Goal: Contribute content: Add original content to the website for others to see

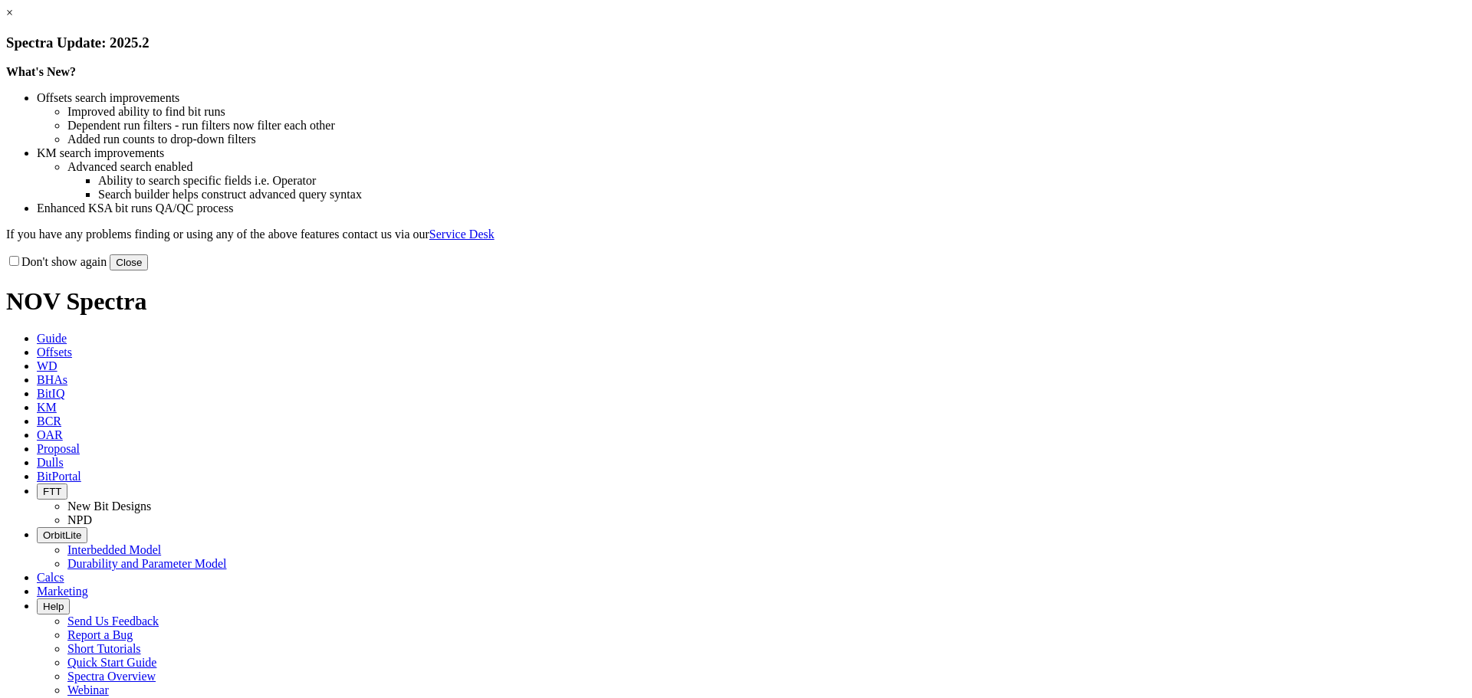
click at [148, 271] on button "Close" at bounding box center [129, 262] width 38 height 16
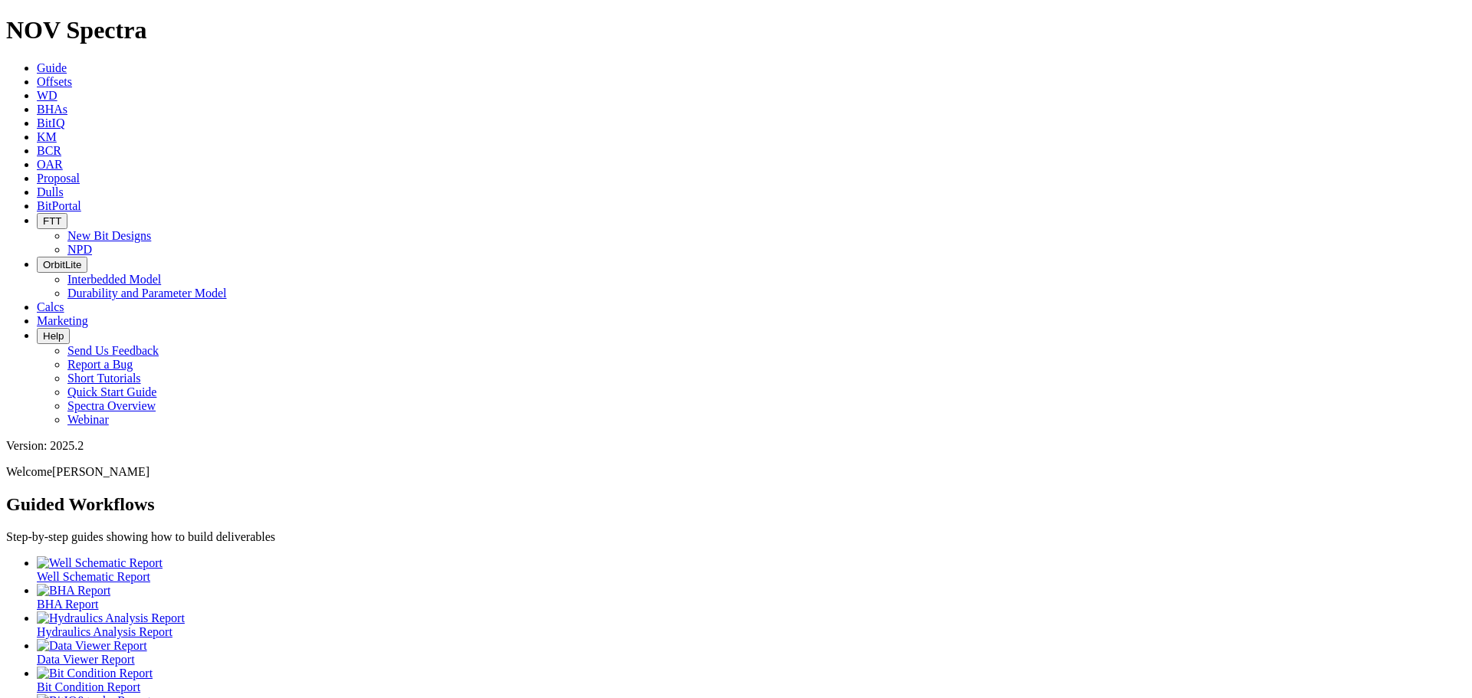
click at [72, 75] on span "Offsets" at bounding box center [54, 81] width 35 height 13
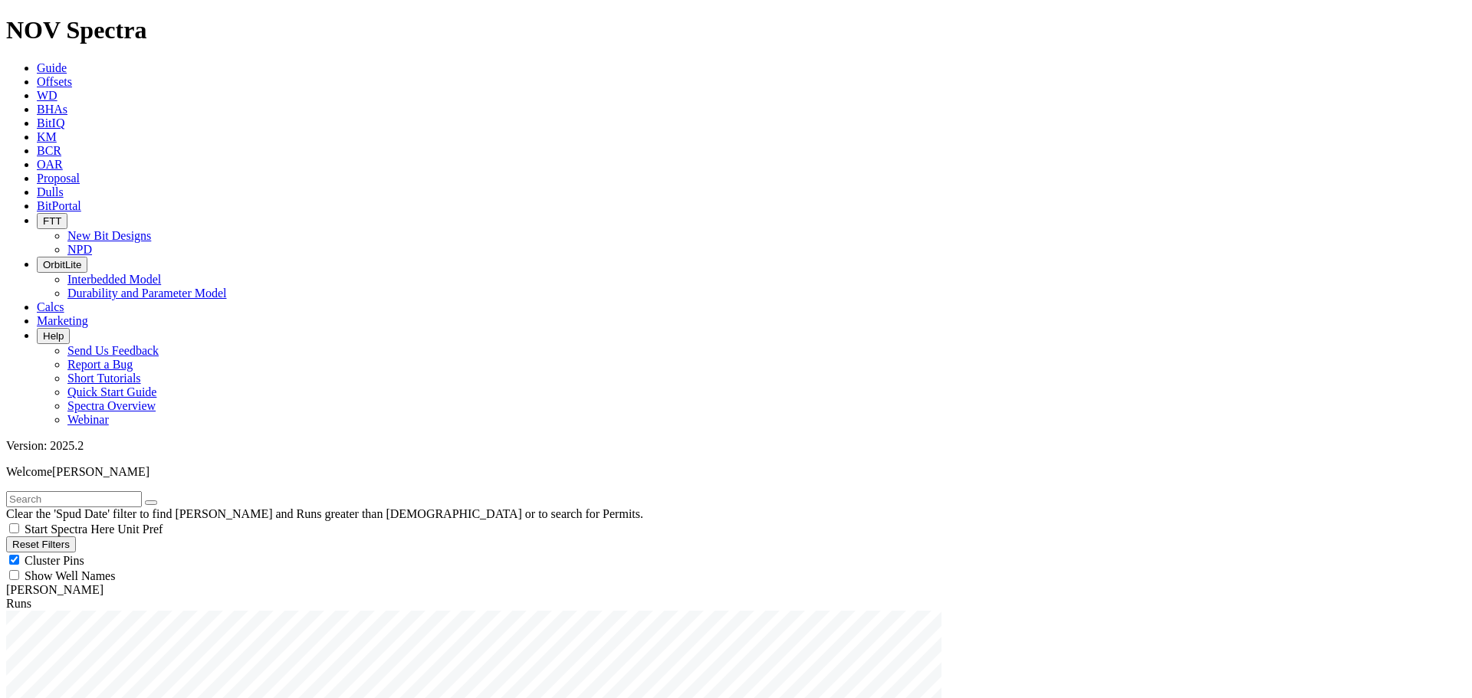
click at [56, 627] on span "Anywhere" at bounding box center [50, 633] width 51 height 13
radio input "true"
radio input "false"
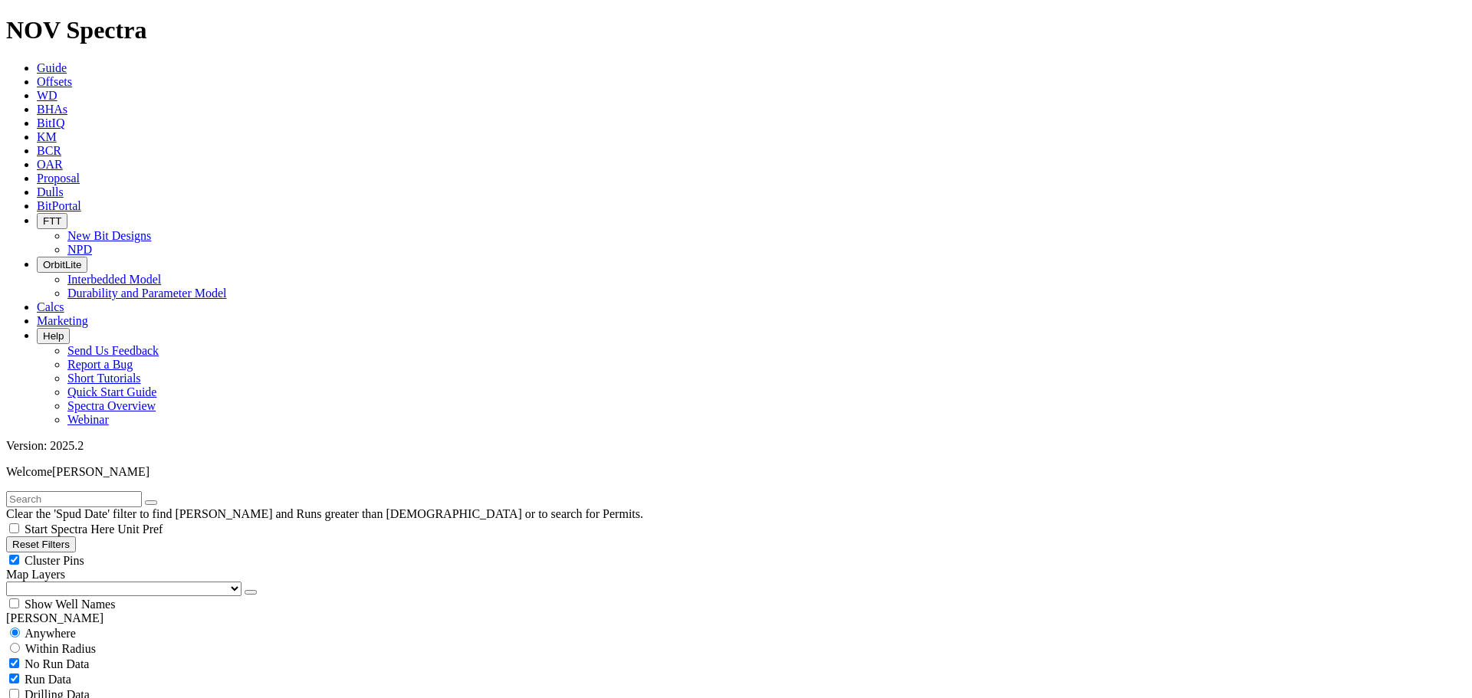
click at [80, 491] on input "text" at bounding box center [74, 499] width 136 height 16
type input "dhodak"
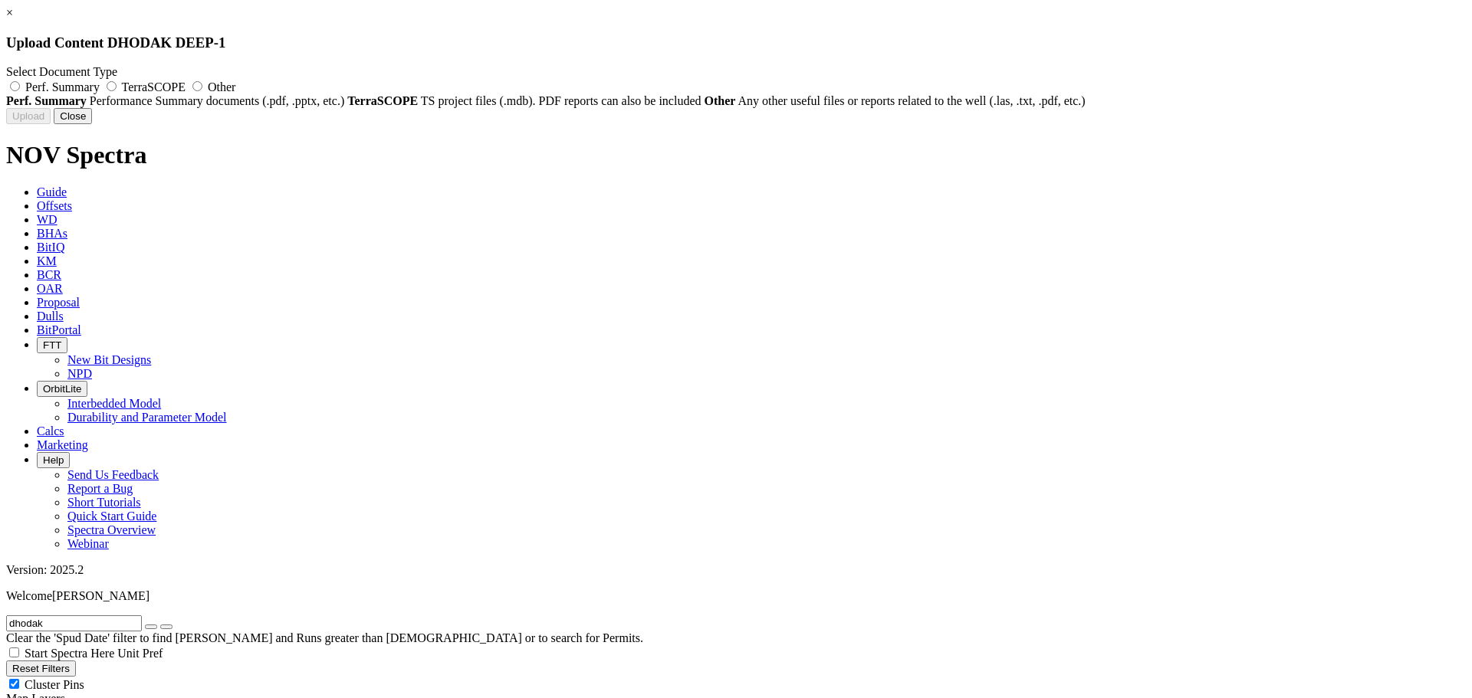
click at [185, 86] on span "TerraSCOPE" at bounding box center [154, 86] width 64 height 13
click at [117, 86] on input "TerraSCOPE" at bounding box center [112, 86] width 10 height 10
radio input "true"
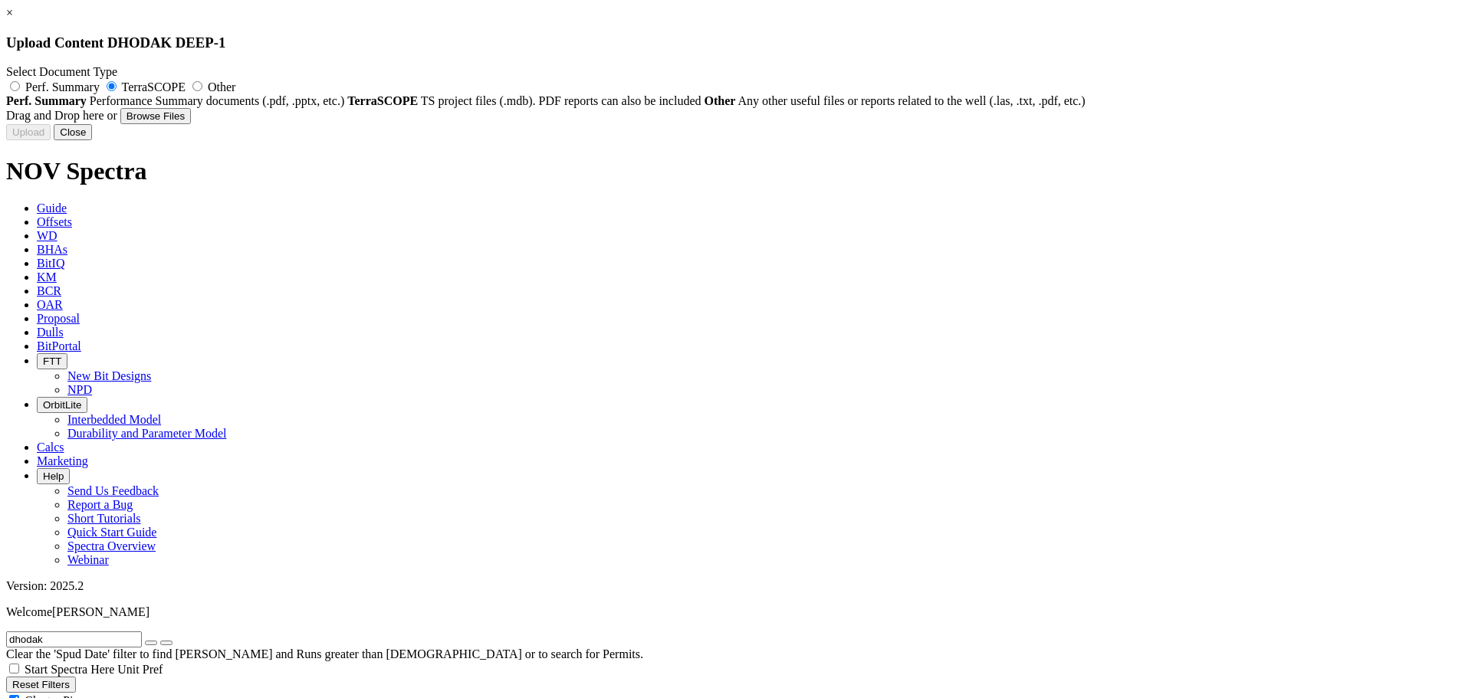
type input "RSA_Dhodhak Deep-01.mdb"
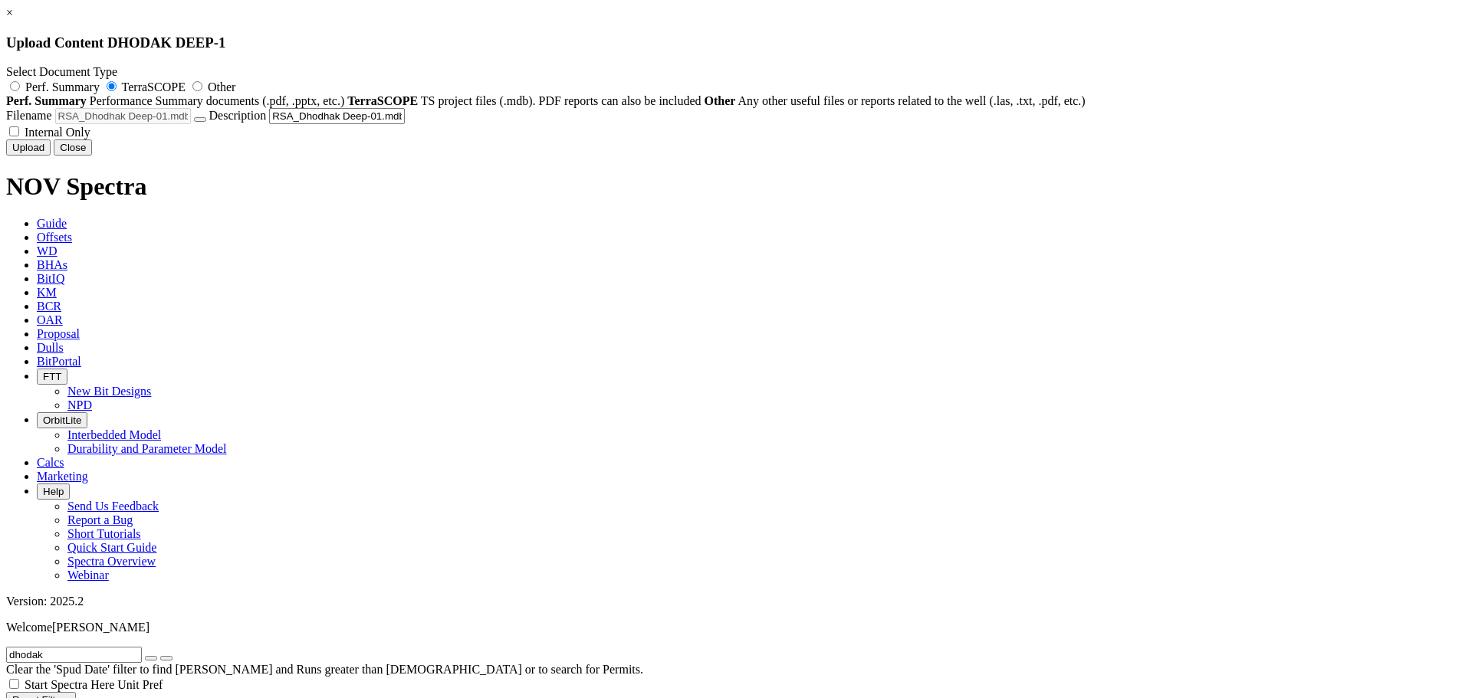
click at [90, 139] on span "Internal Only" at bounding box center [58, 132] width 66 height 13
click at [19, 136] on input "Internal Only" at bounding box center [14, 131] width 10 height 10
checkbox input "true"
click at [51, 156] on button "Upload" at bounding box center [28, 147] width 44 height 16
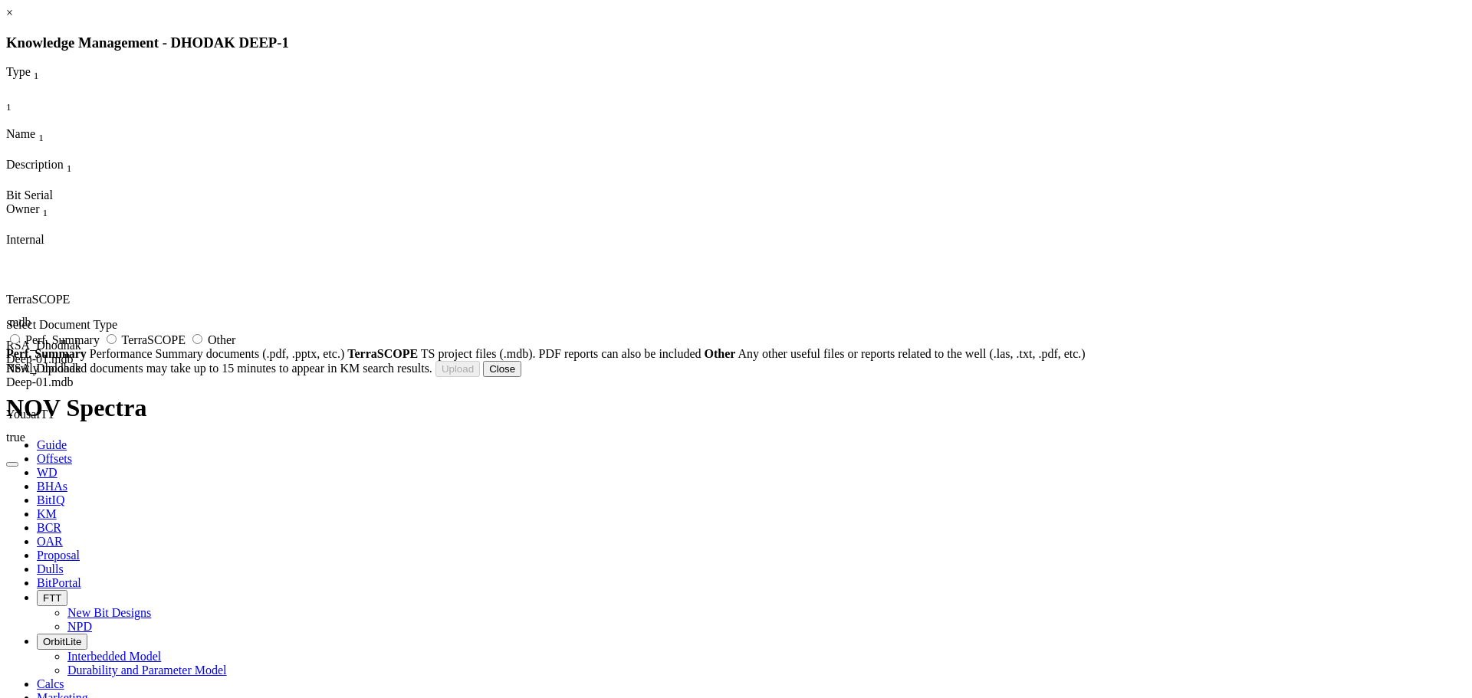
click at [185, 346] on span "TerraSCOPE" at bounding box center [154, 339] width 64 height 13
click at [117, 344] on input "TerraSCOPE" at bounding box center [112, 339] width 10 height 10
radio input "true"
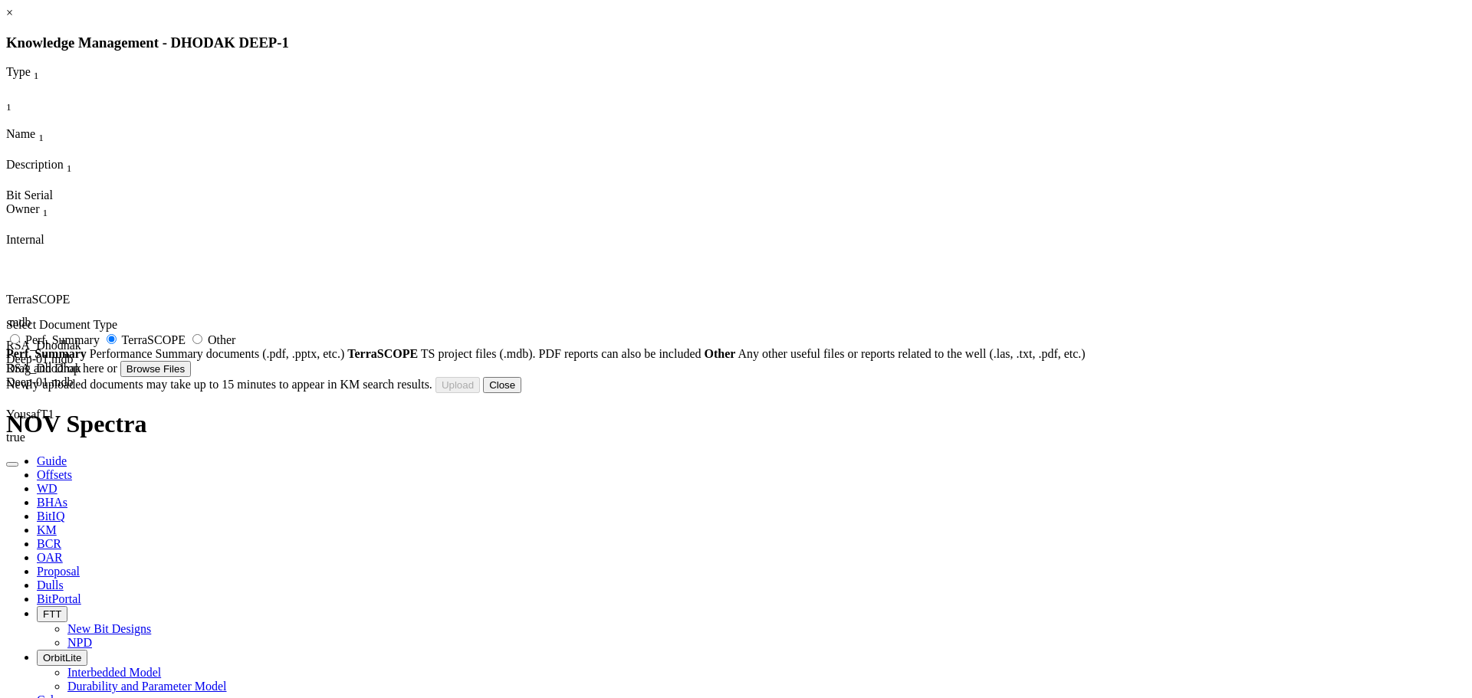
type input "Master_Log (Dhodhak Deep-01).pdf"
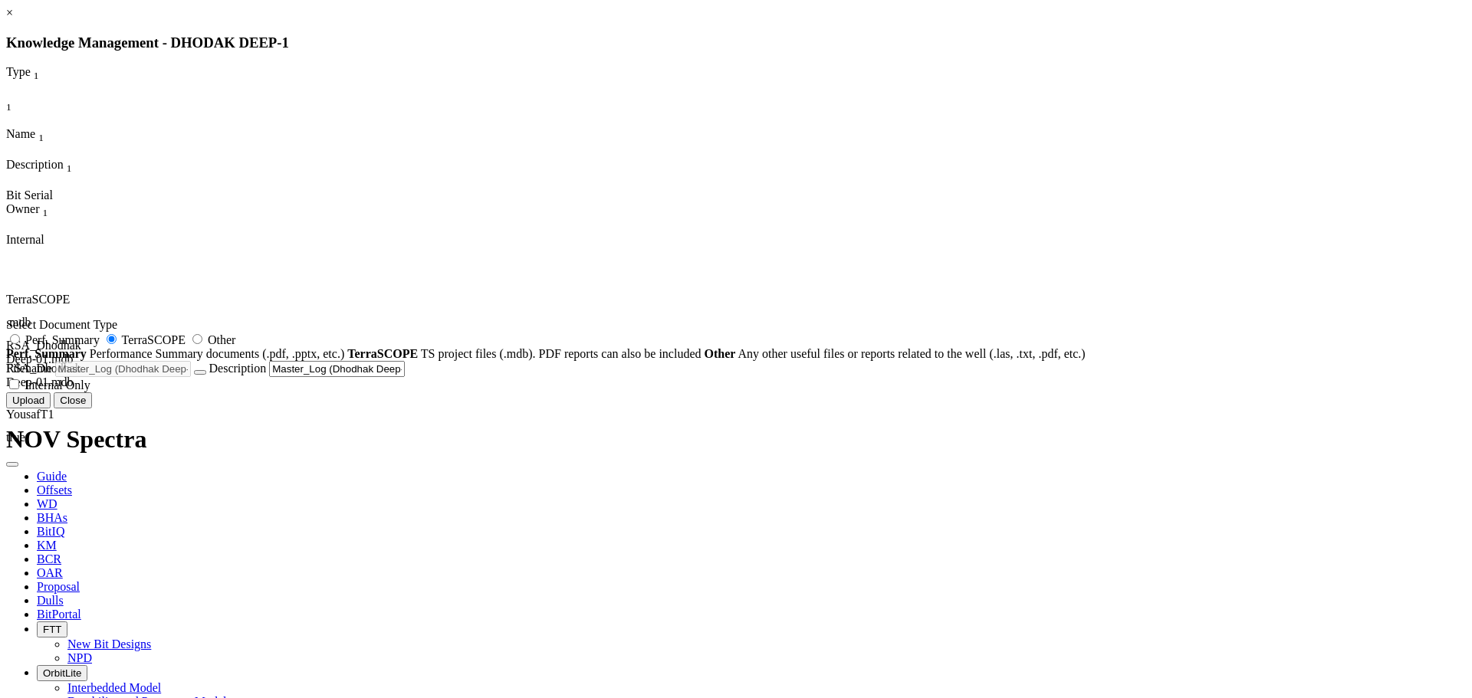
click at [90, 392] on span "Internal Only" at bounding box center [58, 385] width 66 height 13
click at [19, 389] on input "Internal Only" at bounding box center [14, 384] width 10 height 10
checkbox input "true"
click at [51, 409] on button "Upload" at bounding box center [28, 400] width 44 height 16
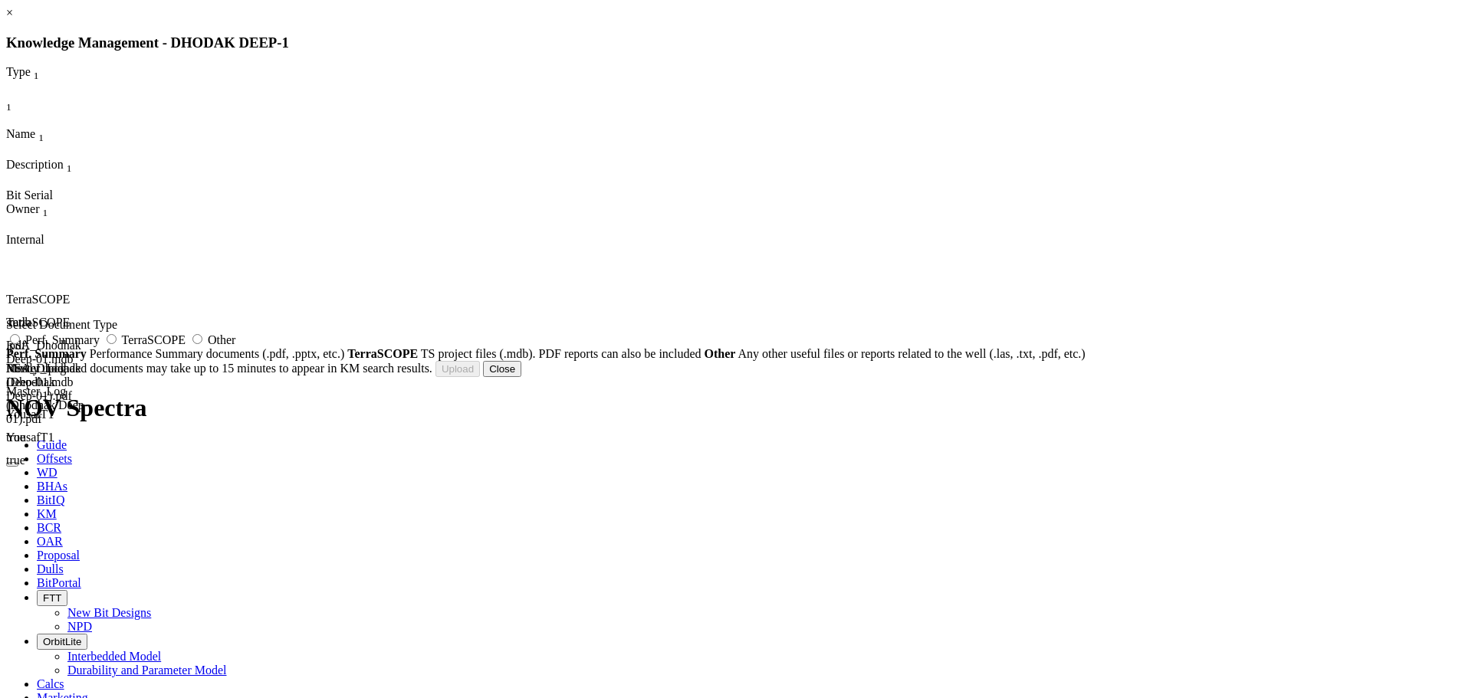
drag, startPoint x: 763, startPoint y: 346, endPoint x: 747, endPoint y: 359, distance: 21.2
click at [185, 346] on span "TerraSCOPE" at bounding box center [154, 339] width 64 height 13
click at [117, 344] on input "TerraSCOPE" at bounding box center [112, 339] width 10 height 10
radio input "true"
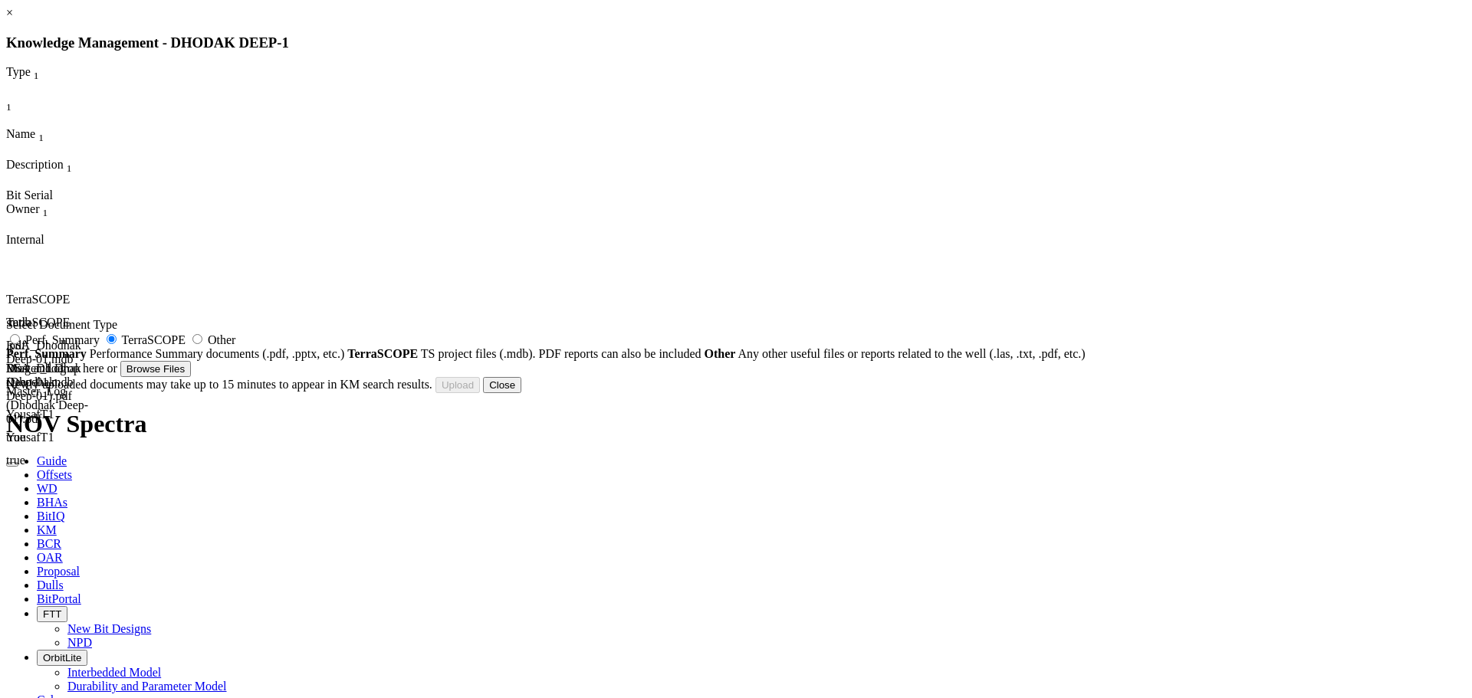
type input "RSA_Dhodak Deep-01 (1900-4200).PDF"
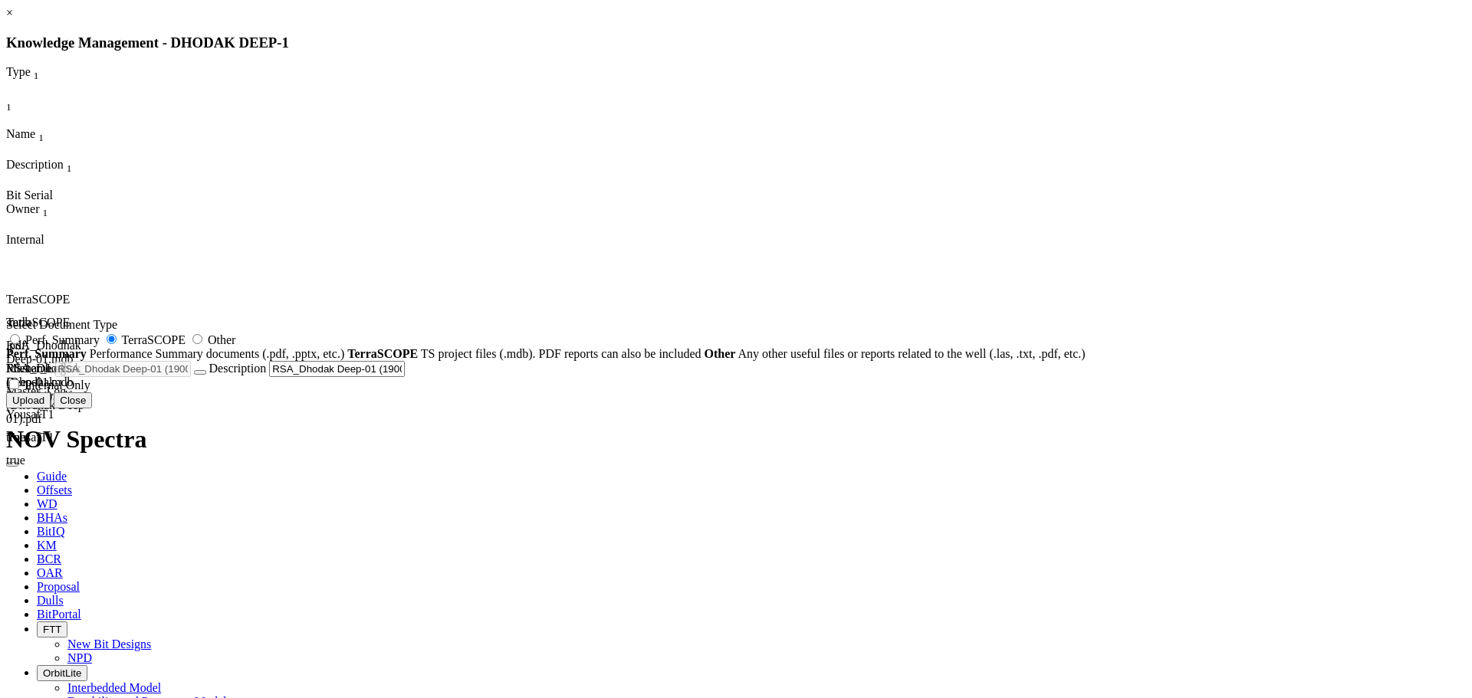
click at [90, 392] on span "Internal Only" at bounding box center [58, 385] width 66 height 13
click at [19, 389] on input "Internal Only" at bounding box center [14, 384] width 10 height 10
click at [90, 392] on span "Internal Only" at bounding box center [58, 385] width 66 height 13
click at [19, 389] on input "Internal Only" at bounding box center [14, 384] width 10 height 10
checkbox input "false"
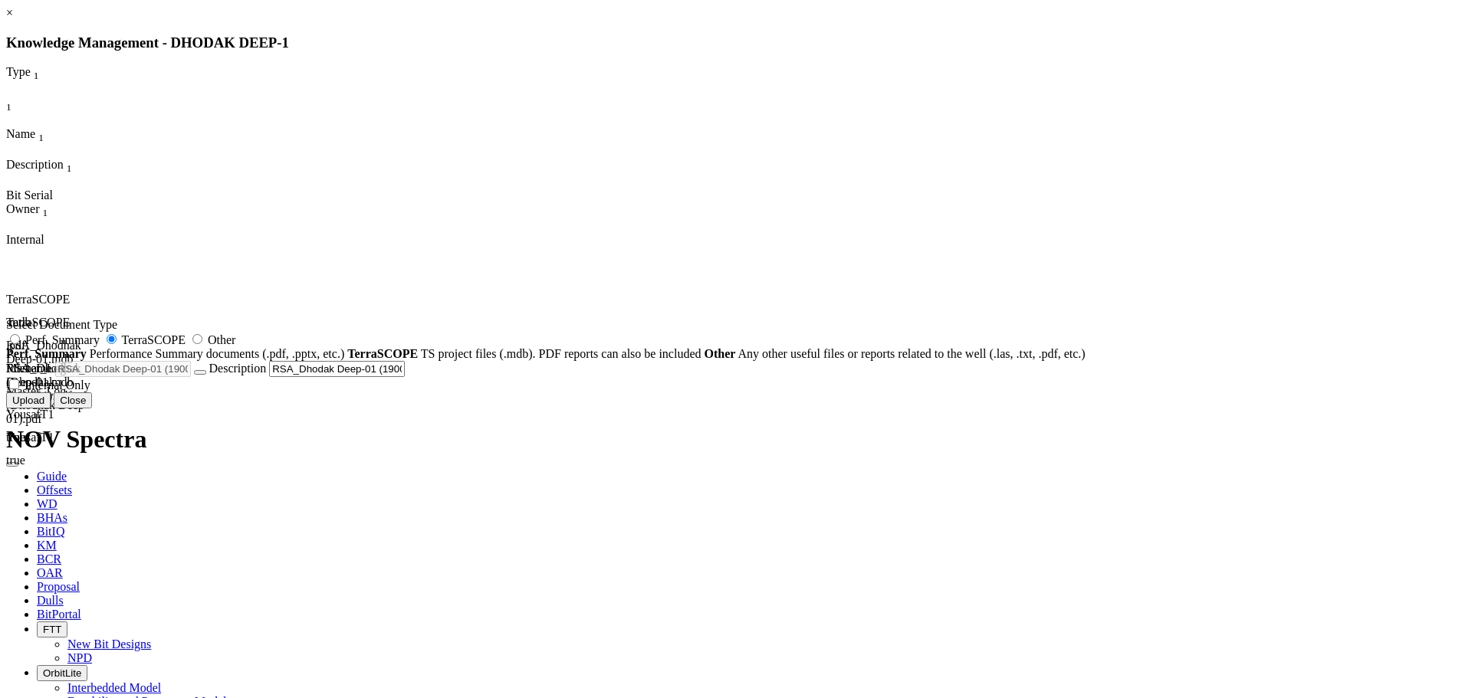
click at [51, 409] on button "Upload" at bounding box center [28, 400] width 44 height 16
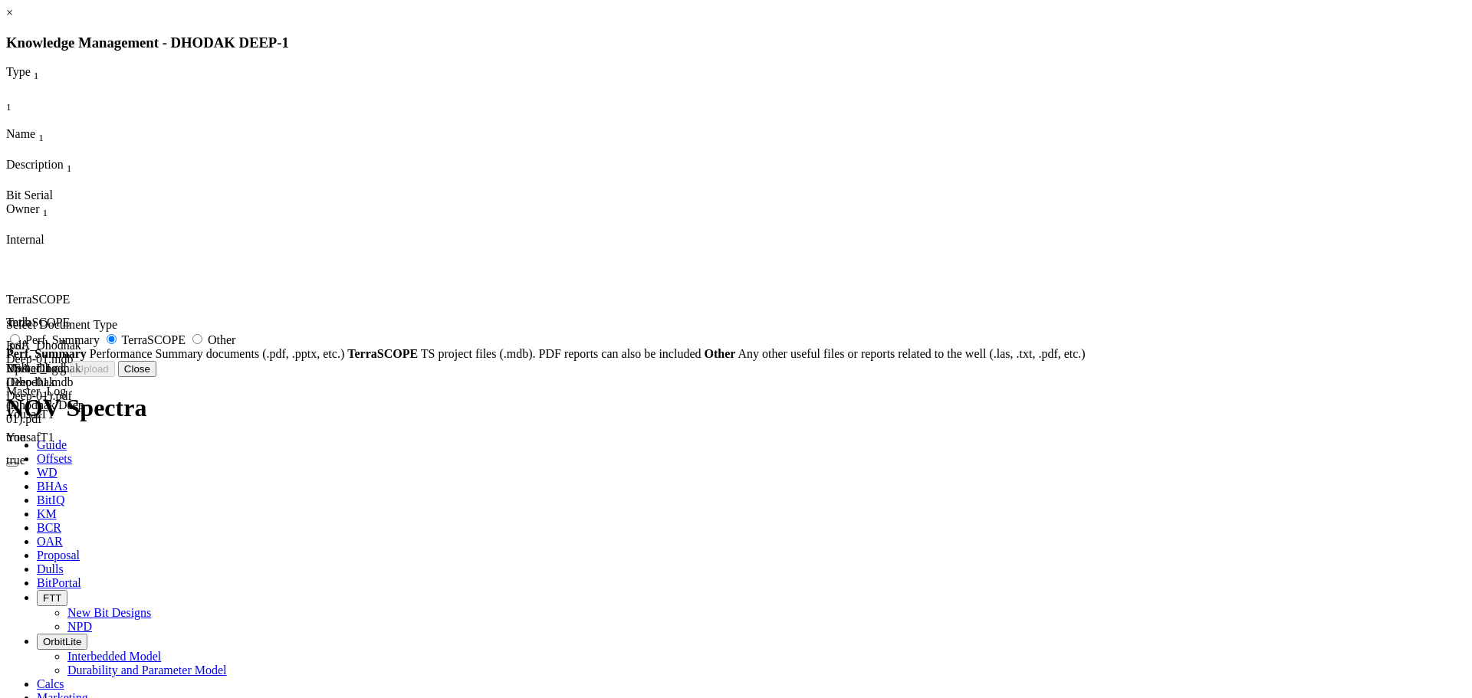
radio input "false"
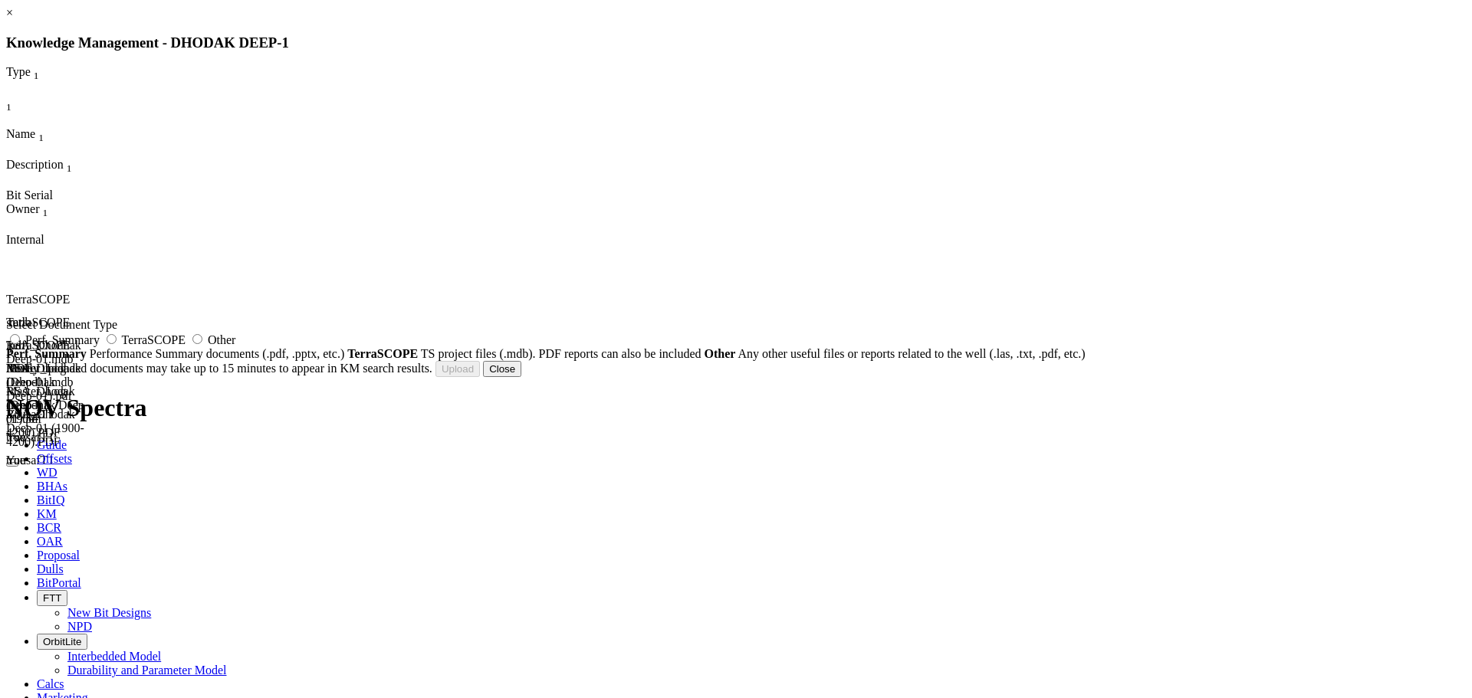
click at [521, 377] on button "Close" at bounding box center [502, 369] width 38 height 16
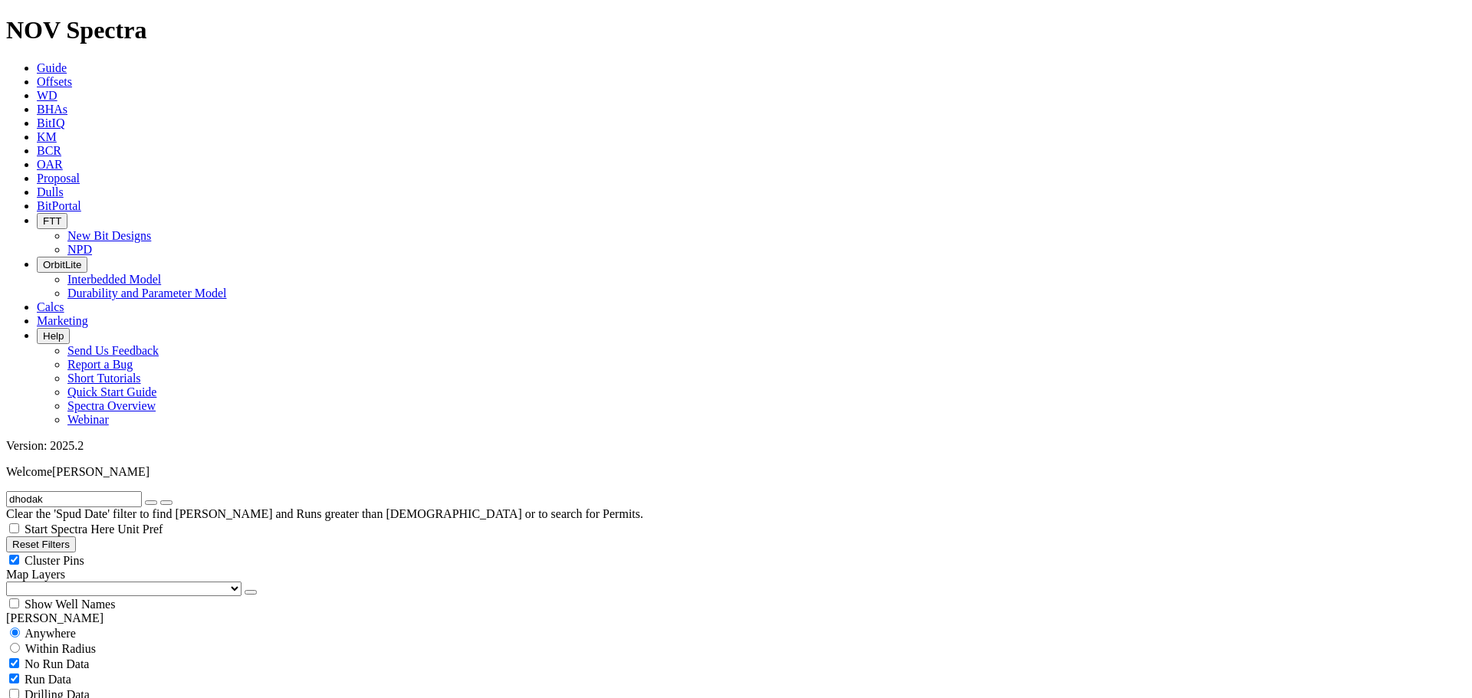
drag, startPoint x: 62, startPoint y: 65, endPoint x: 1, endPoint y: 61, distance: 61.5
click at [6, 491] on form "dhodak" at bounding box center [735, 499] width 1459 height 16
type input "D"
type input "khan"
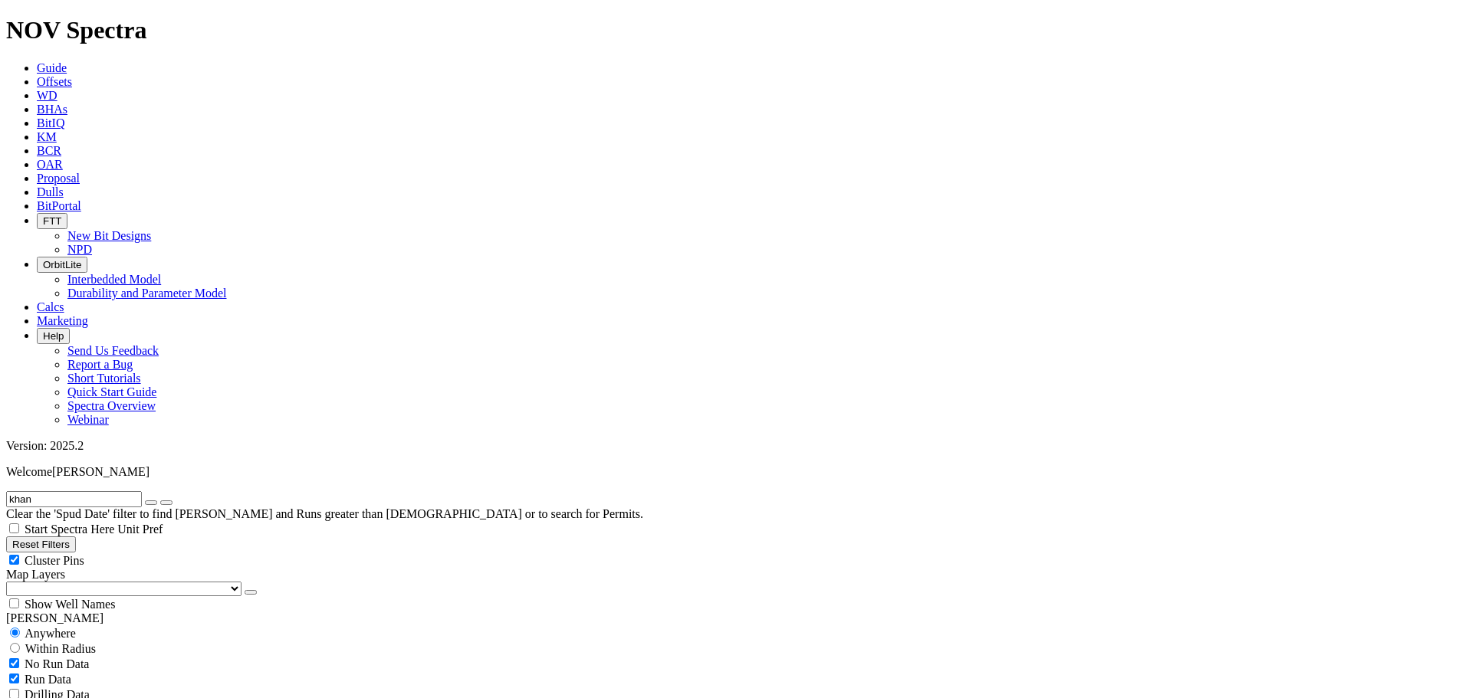
click at [172, 501] on button "submit" at bounding box center [166, 503] width 12 height 5
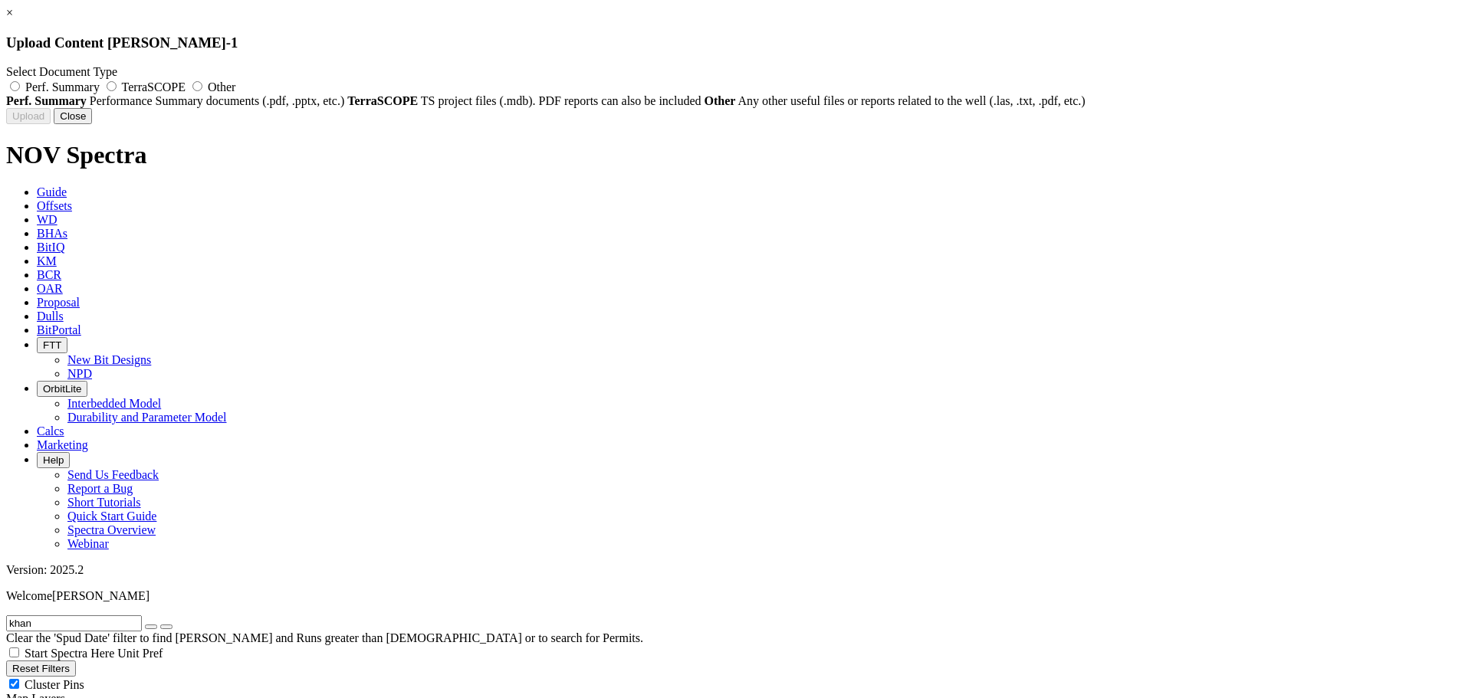
click at [185, 87] on span "TerraSCOPE" at bounding box center [154, 86] width 64 height 13
click at [117, 87] on input "TerraSCOPE" at bounding box center [112, 86] width 10 height 10
radio input "true"
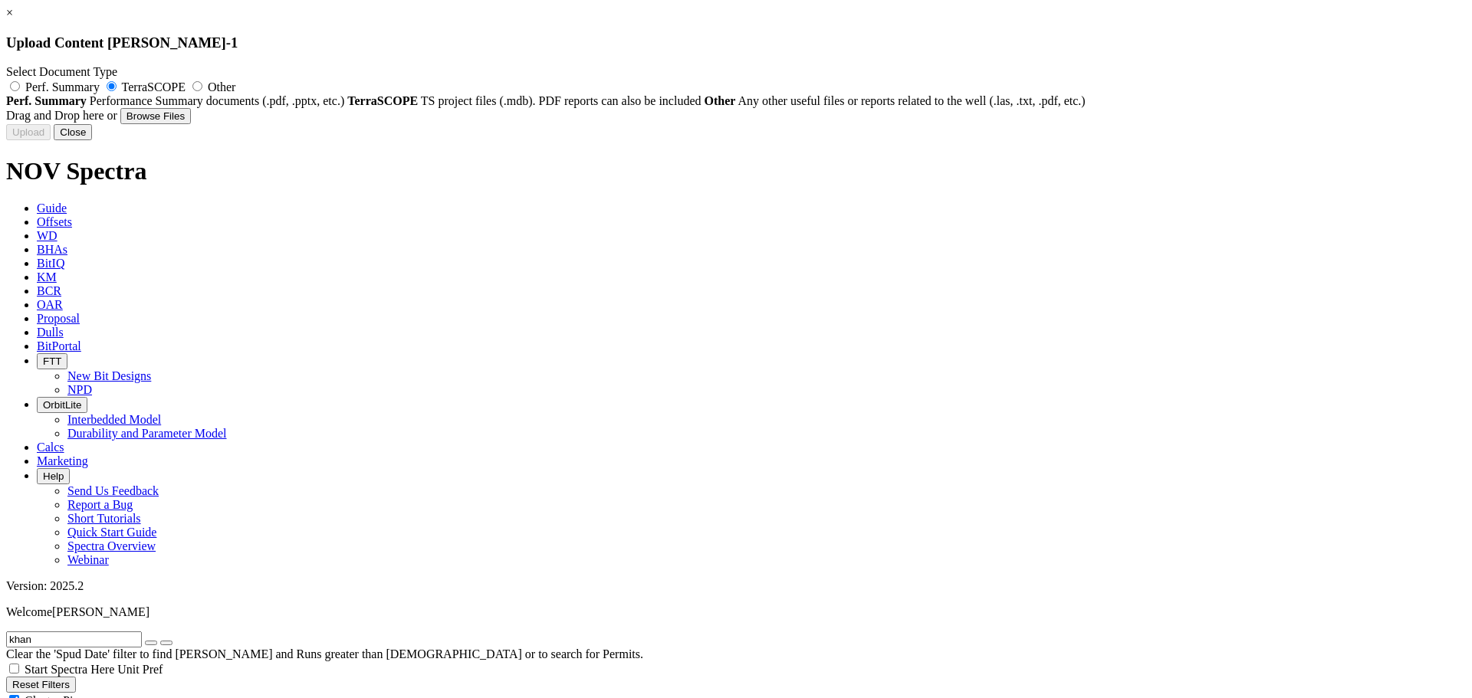
type input "RSA_DGK-1 (2598-4910).mdb"
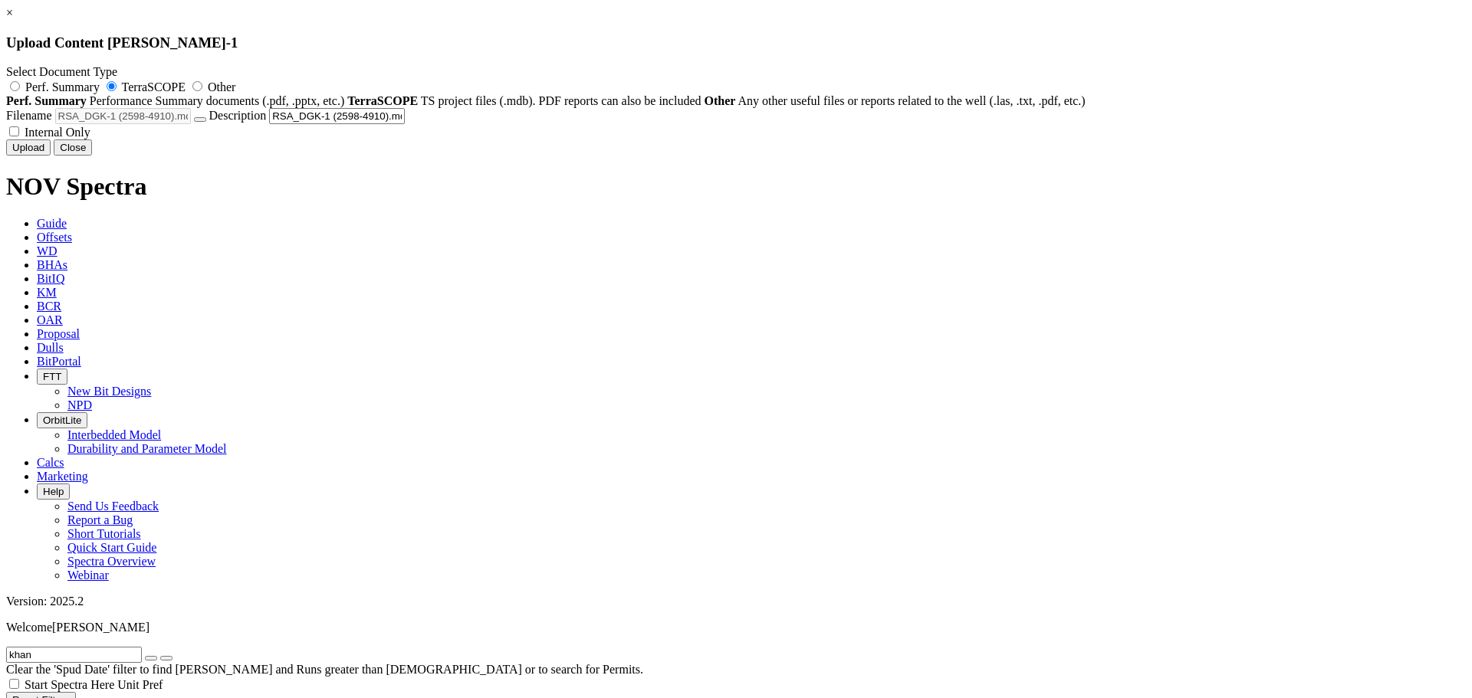
click at [90, 139] on span "Internal Only" at bounding box center [58, 132] width 66 height 13
click at [19, 136] on input "Internal Only" at bounding box center [14, 131] width 10 height 10
checkbox input "true"
click at [51, 156] on button "Upload" at bounding box center [28, 147] width 44 height 16
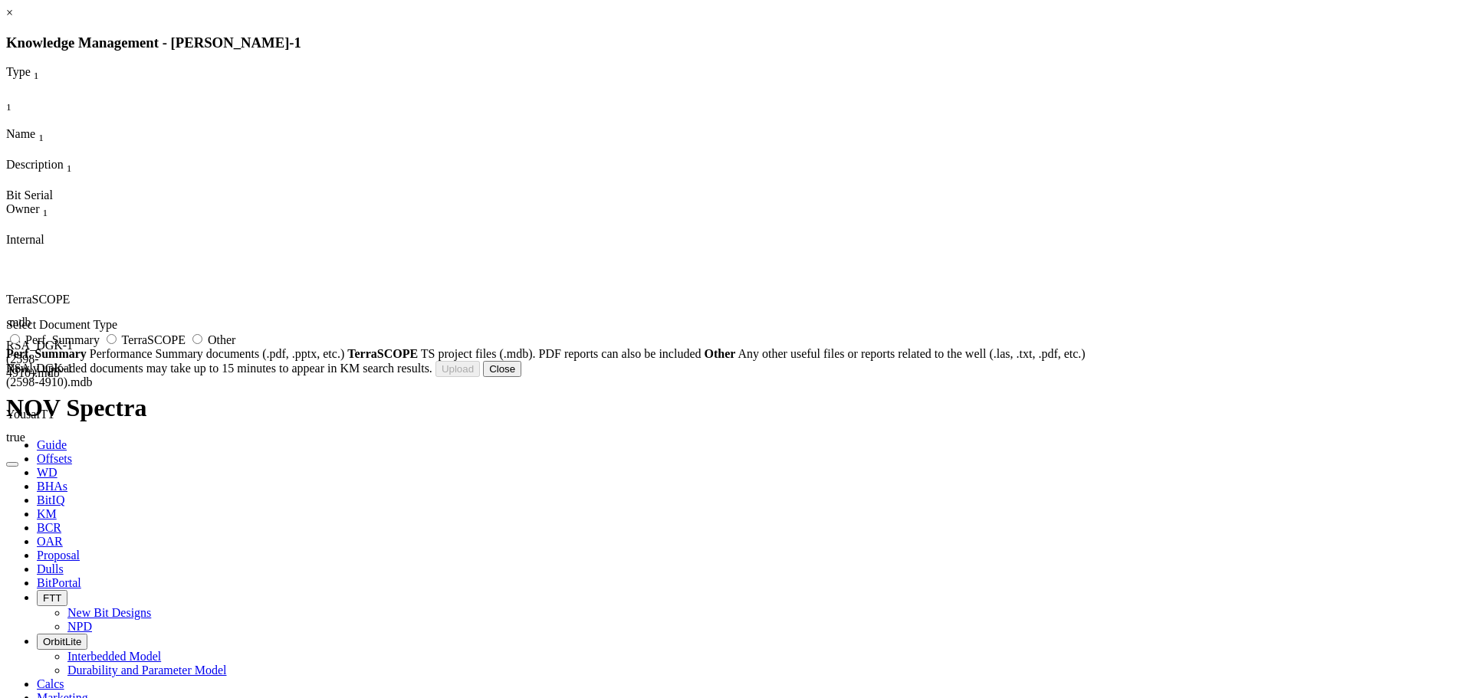
click at [185, 346] on span "TerraSCOPE" at bounding box center [154, 339] width 64 height 13
click at [117, 344] on input "TerraSCOPE" at bounding box center [112, 339] width 10 height 10
radio input "true"
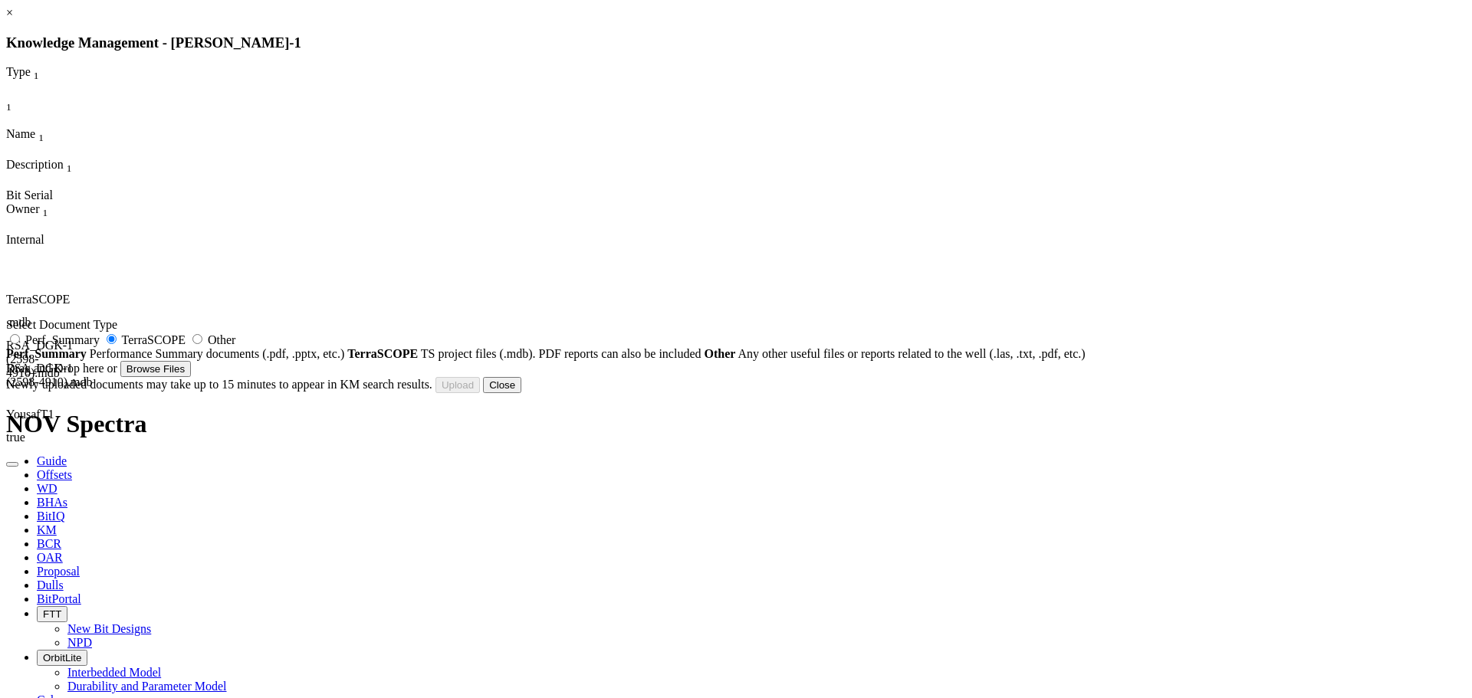
type input "RSA_DGK-1 (4800-7112).mdb"
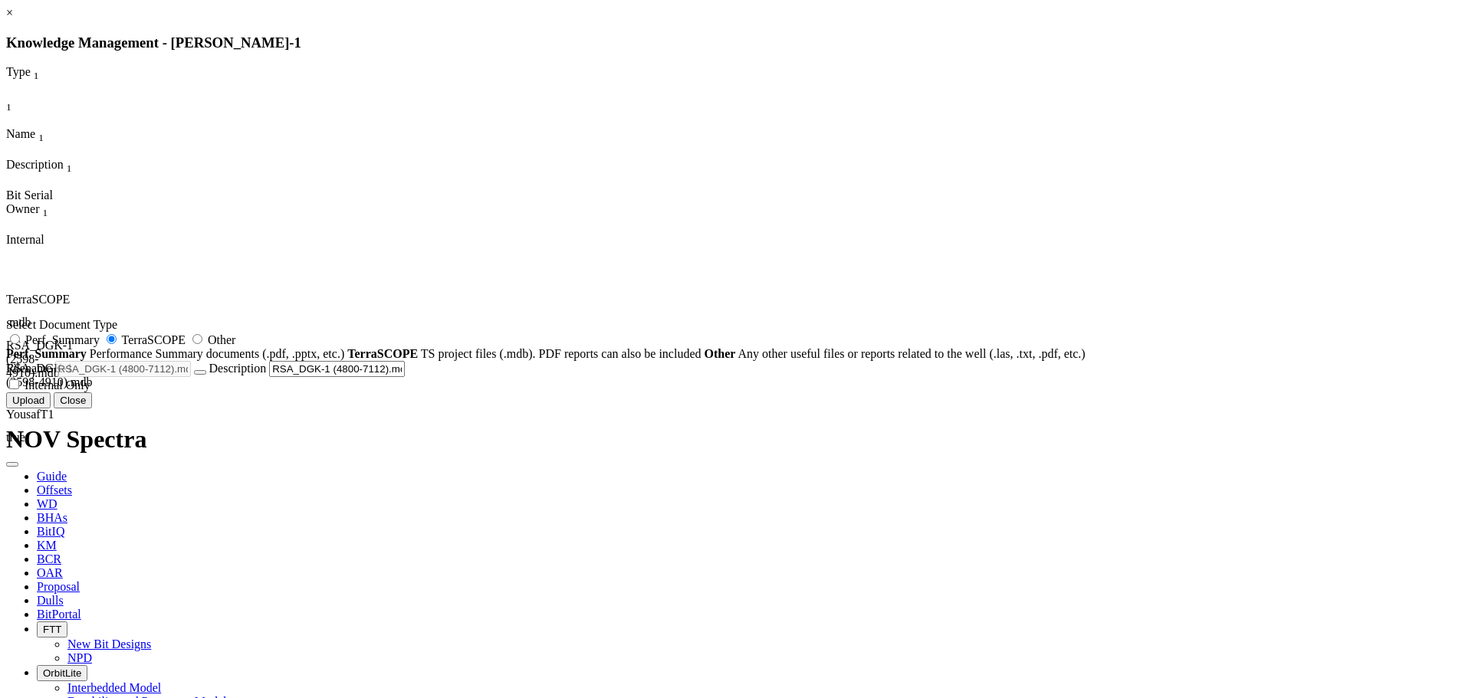
click at [90, 392] on label "Internal Only" at bounding box center [48, 385] width 84 height 13
click at [19, 389] on input "Internal Only" at bounding box center [14, 384] width 10 height 10
checkbox input "true"
click at [51, 409] on button "Upload" at bounding box center [28, 400] width 44 height 16
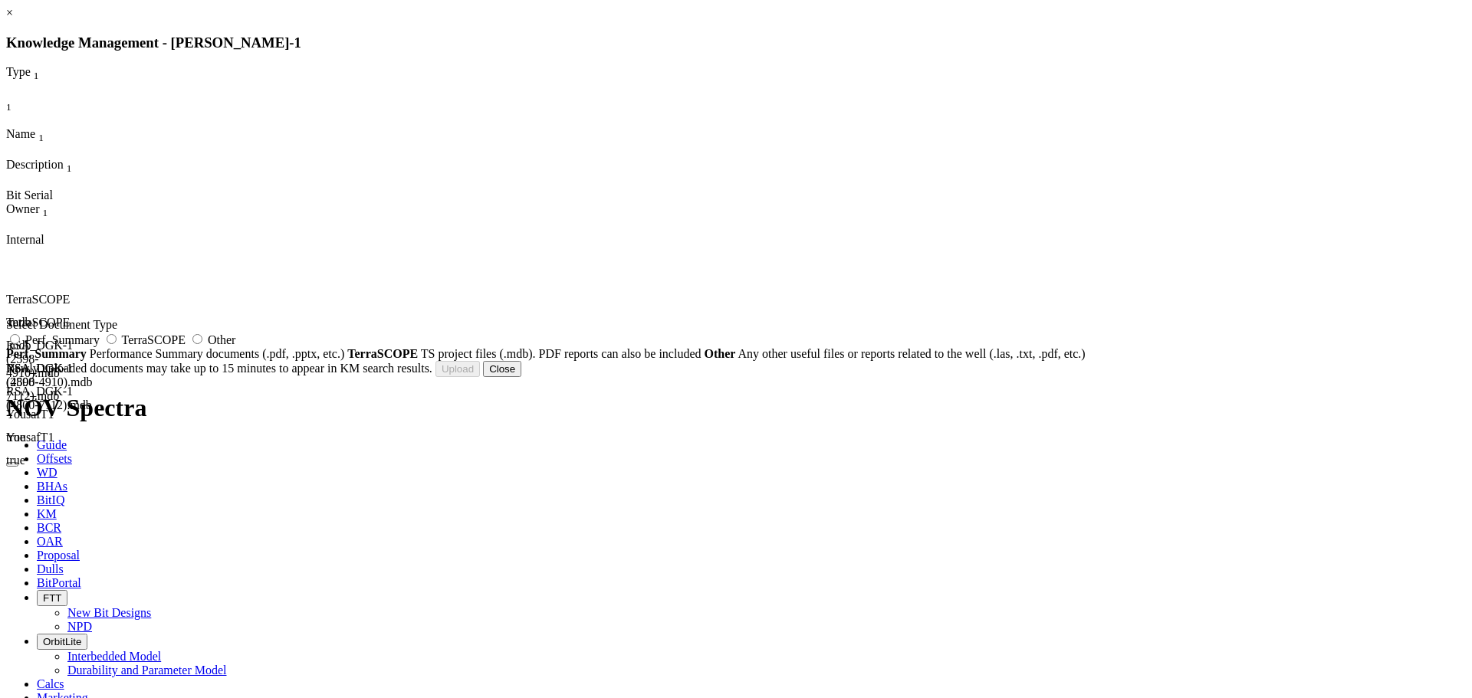
click at [799, 361] on div "Select Document Type Perf. Summary TerraSCOPE Other Perf. Summary Performance S…" at bounding box center [735, 339] width 1459 height 43
click at [185, 346] on span "TerraSCOPE" at bounding box center [154, 339] width 64 height 13
click at [117, 344] on input "TerraSCOPE" at bounding box center [112, 339] width 10 height 10
radio input "true"
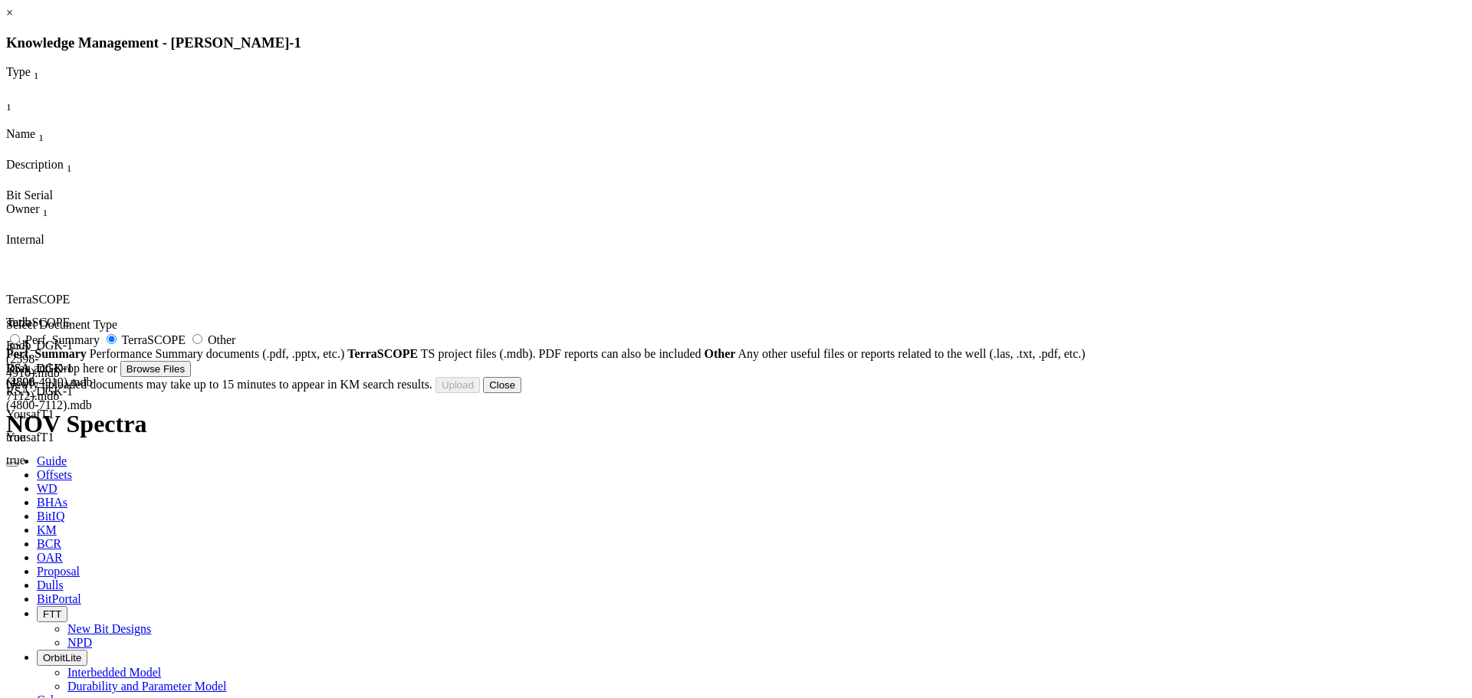
type input "RSA_DGK-1.mdb"
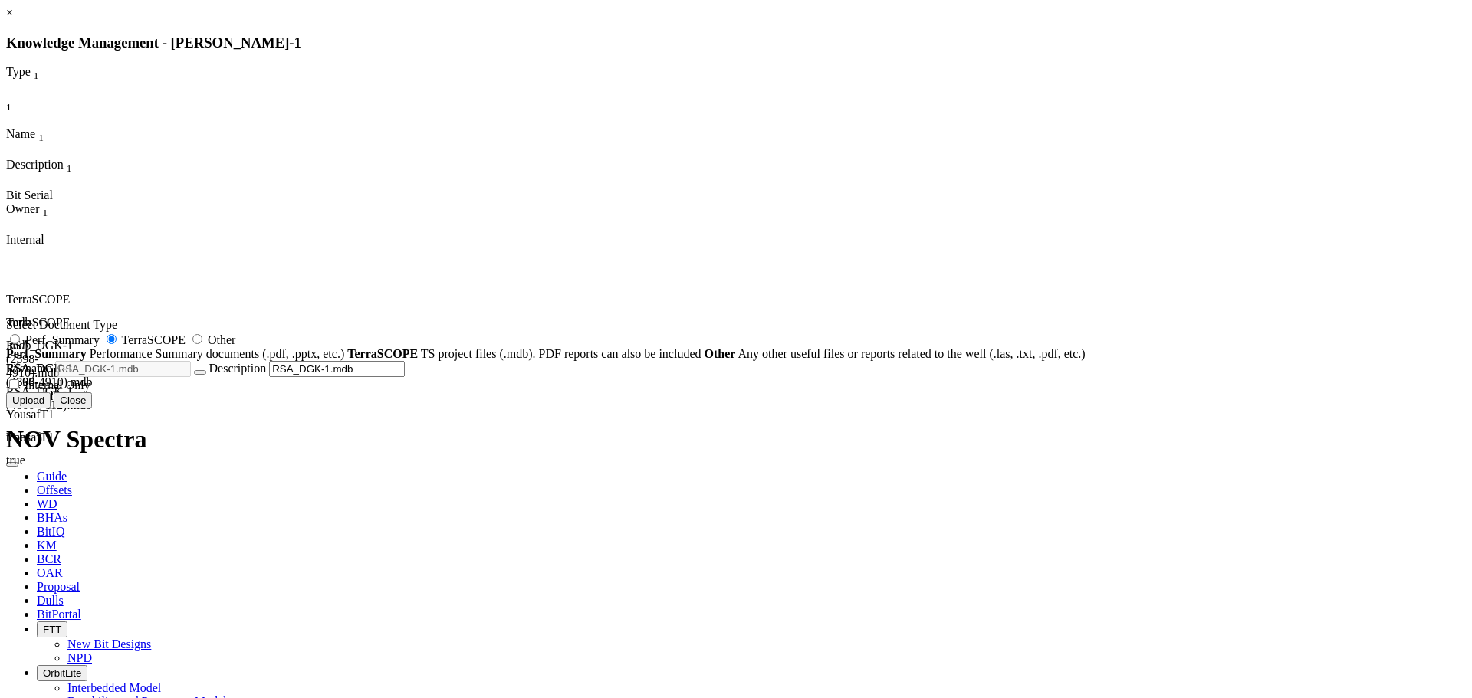
click at [90, 392] on span "Internal Only" at bounding box center [58, 385] width 66 height 13
click at [19, 389] on input "Internal Only" at bounding box center [14, 384] width 10 height 10
checkbox input "true"
click at [51, 409] on button "Upload" at bounding box center [28, 400] width 44 height 16
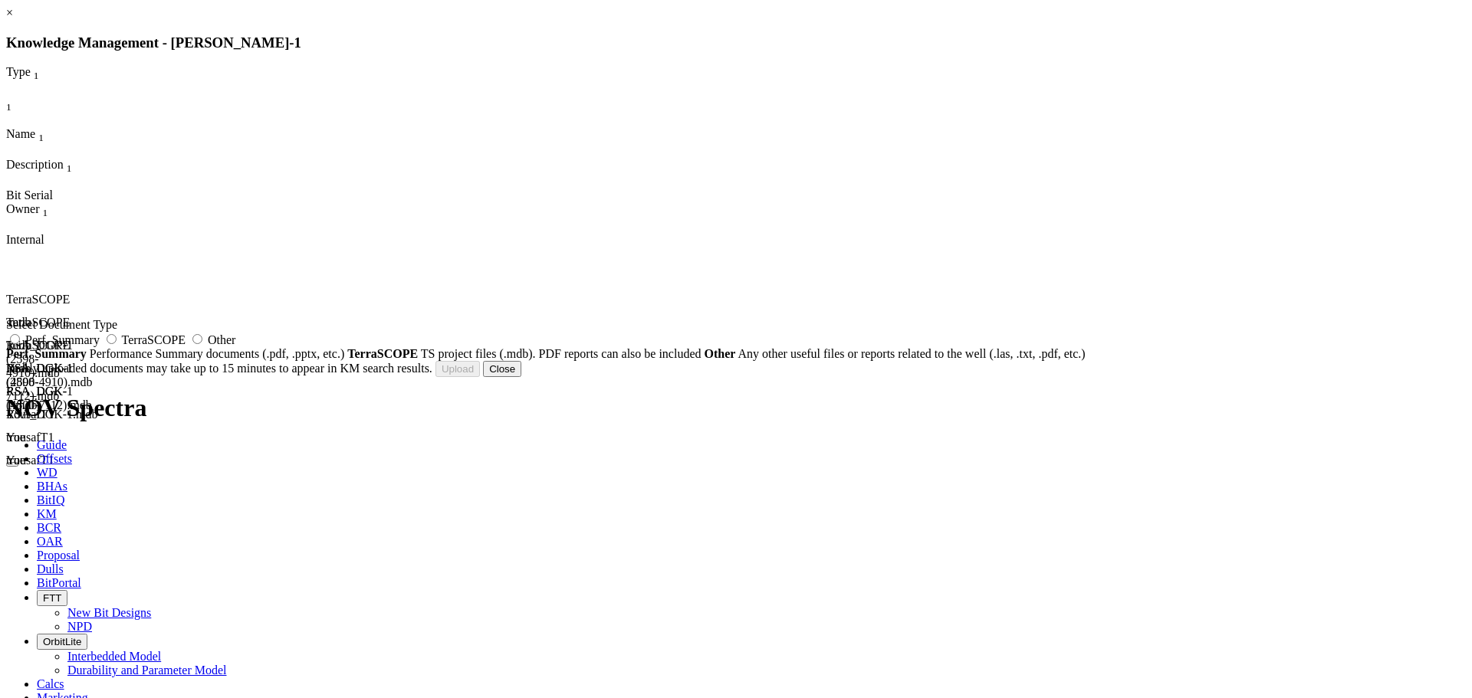
click at [185, 346] on span "TerraSCOPE" at bounding box center [154, 339] width 64 height 13
click at [117, 344] on input "TerraSCOPE" at bounding box center [112, 339] width 10 height 10
radio input "true"
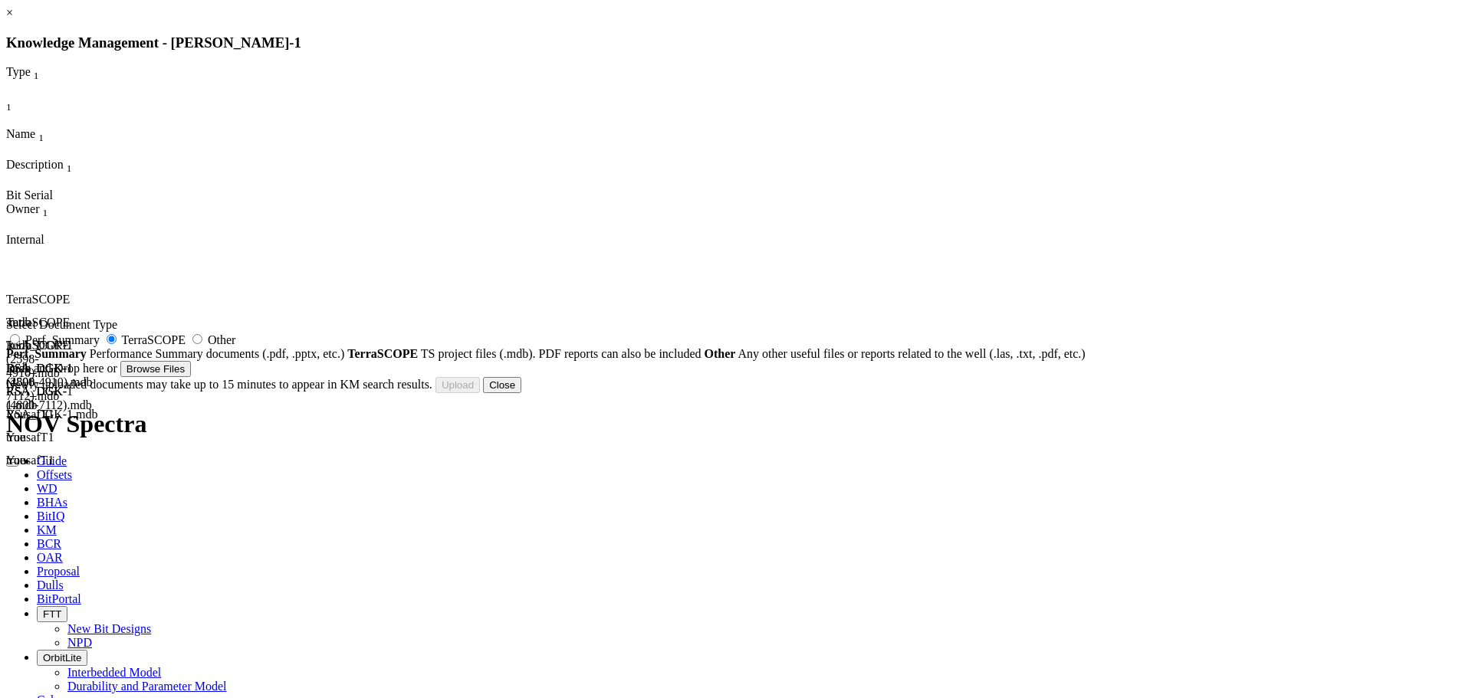
type input "Mud log surface - 15206 ft.pdf"
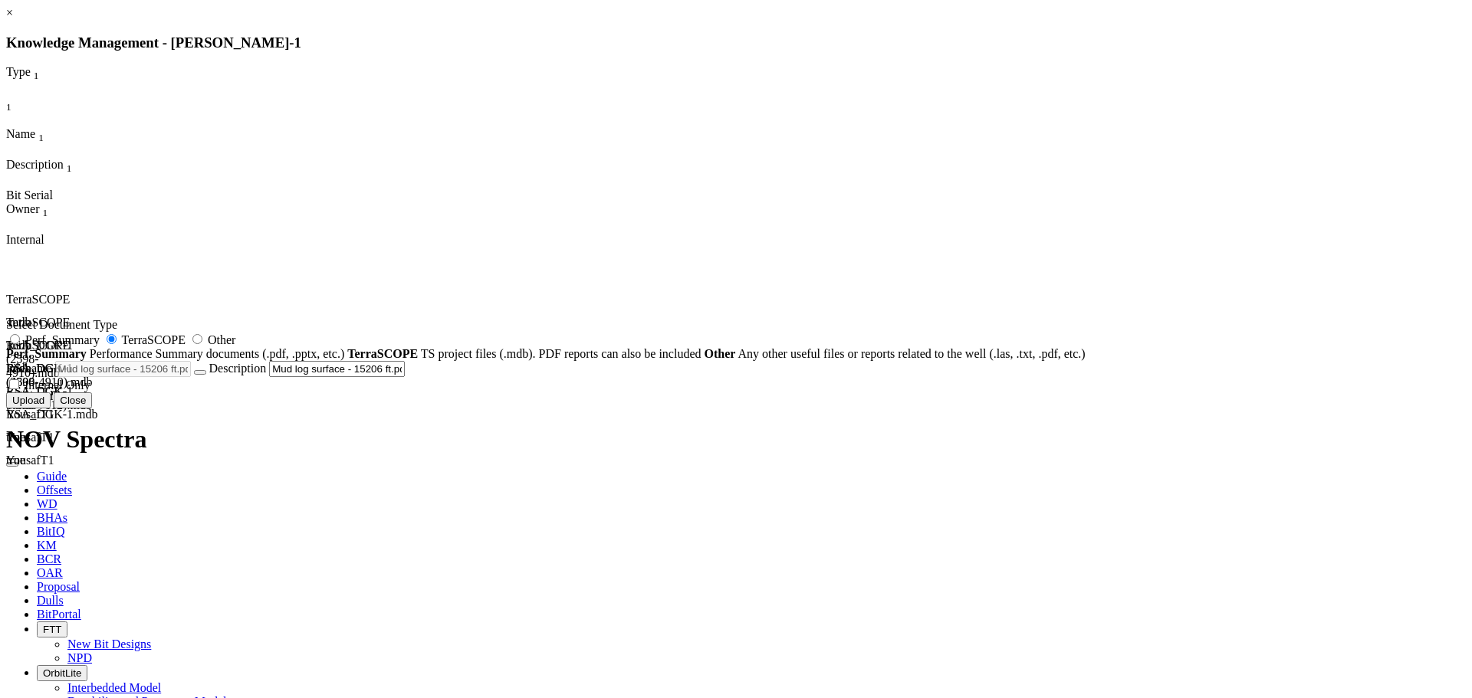
click at [90, 392] on span "Internal Only" at bounding box center [58, 385] width 66 height 13
click at [19, 389] on input "Internal Only" at bounding box center [14, 384] width 10 height 10
checkbox input "true"
click at [51, 409] on button "Upload" at bounding box center [28, 400] width 44 height 16
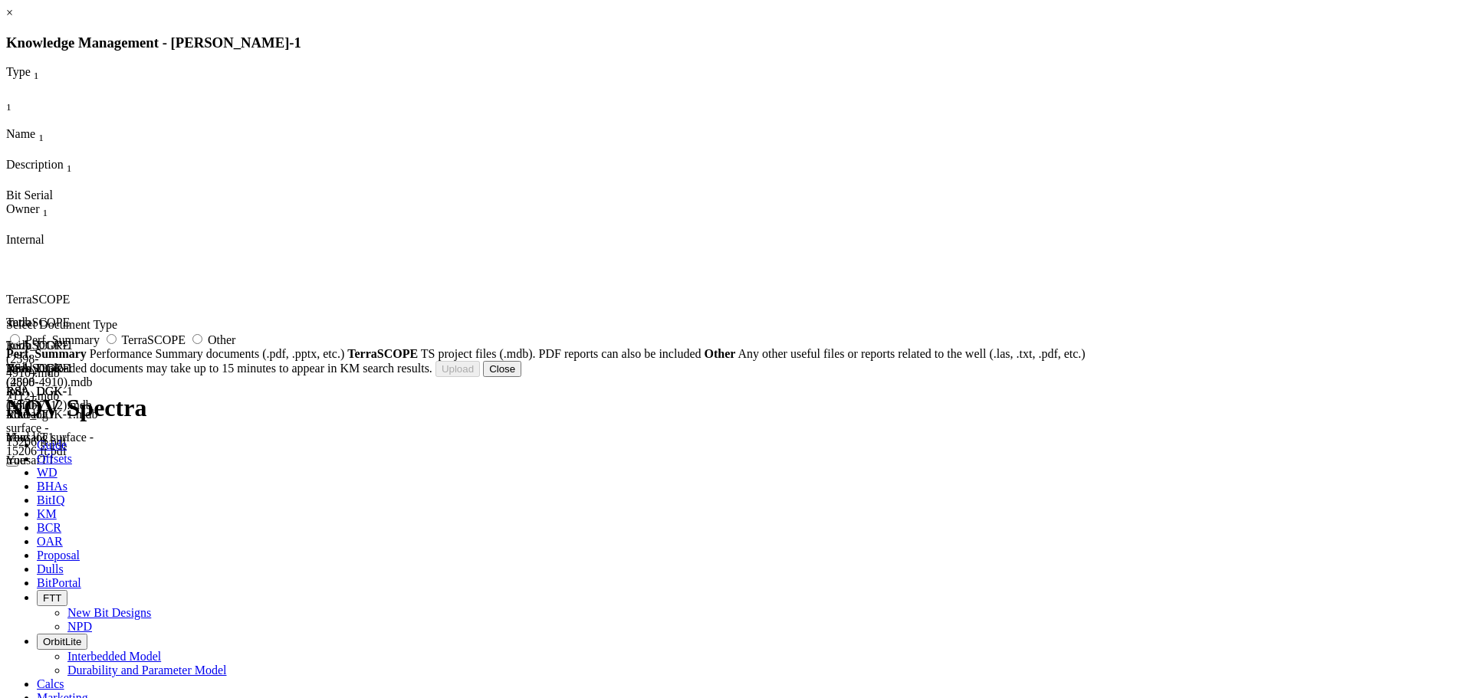
click at [185, 346] on span "TerraSCOPE" at bounding box center [154, 339] width 64 height 13
click at [117, 344] on input "TerraSCOPE" at bounding box center [112, 339] width 10 height 10
radio input "true"
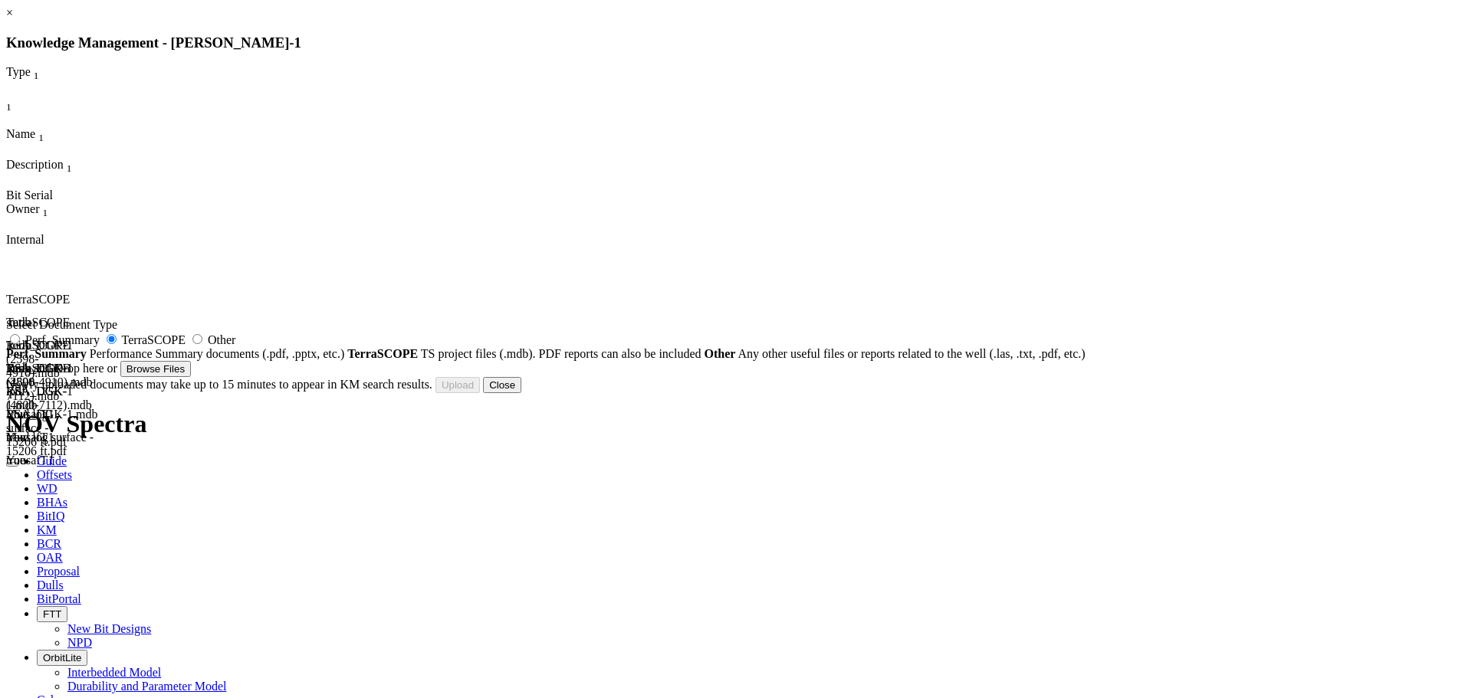
type input "RSA_DGK-1 (4800-7200).PDF"
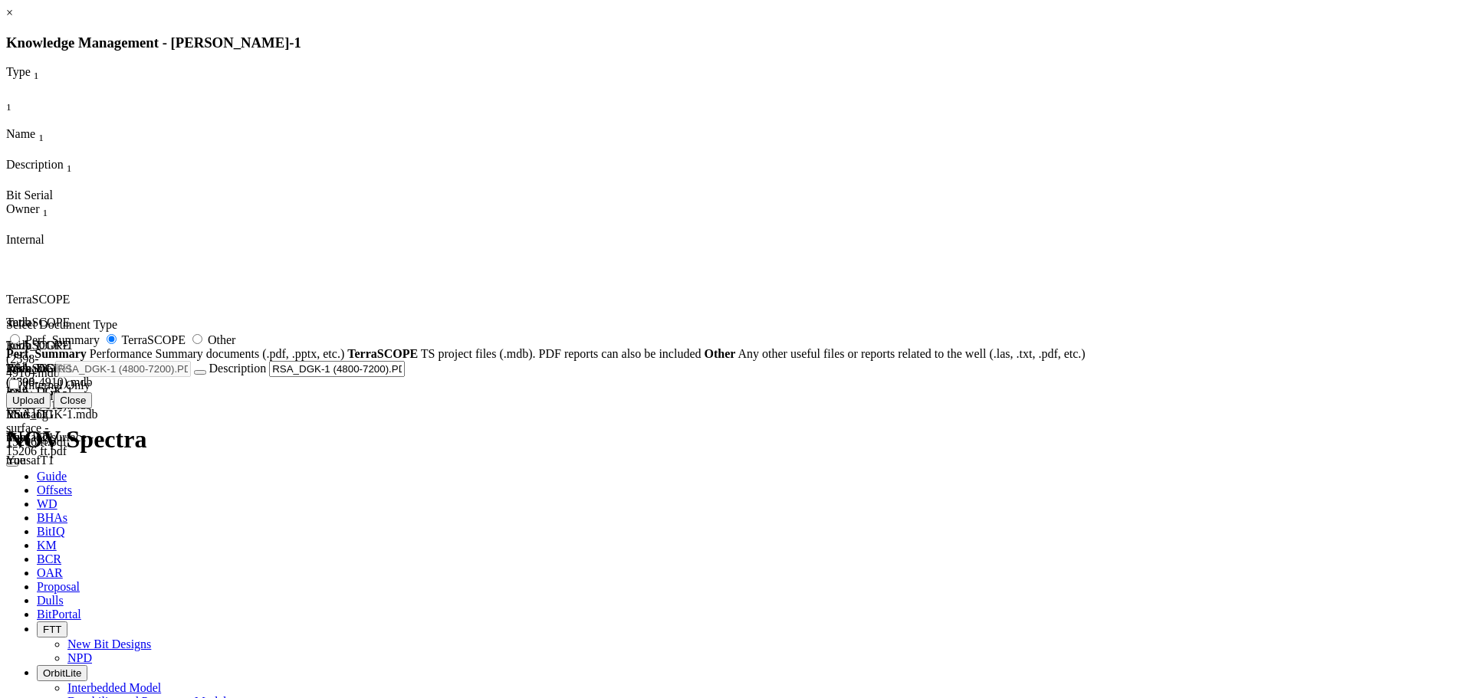
click at [51, 409] on button "Upload" at bounding box center [28, 400] width 44 height 16
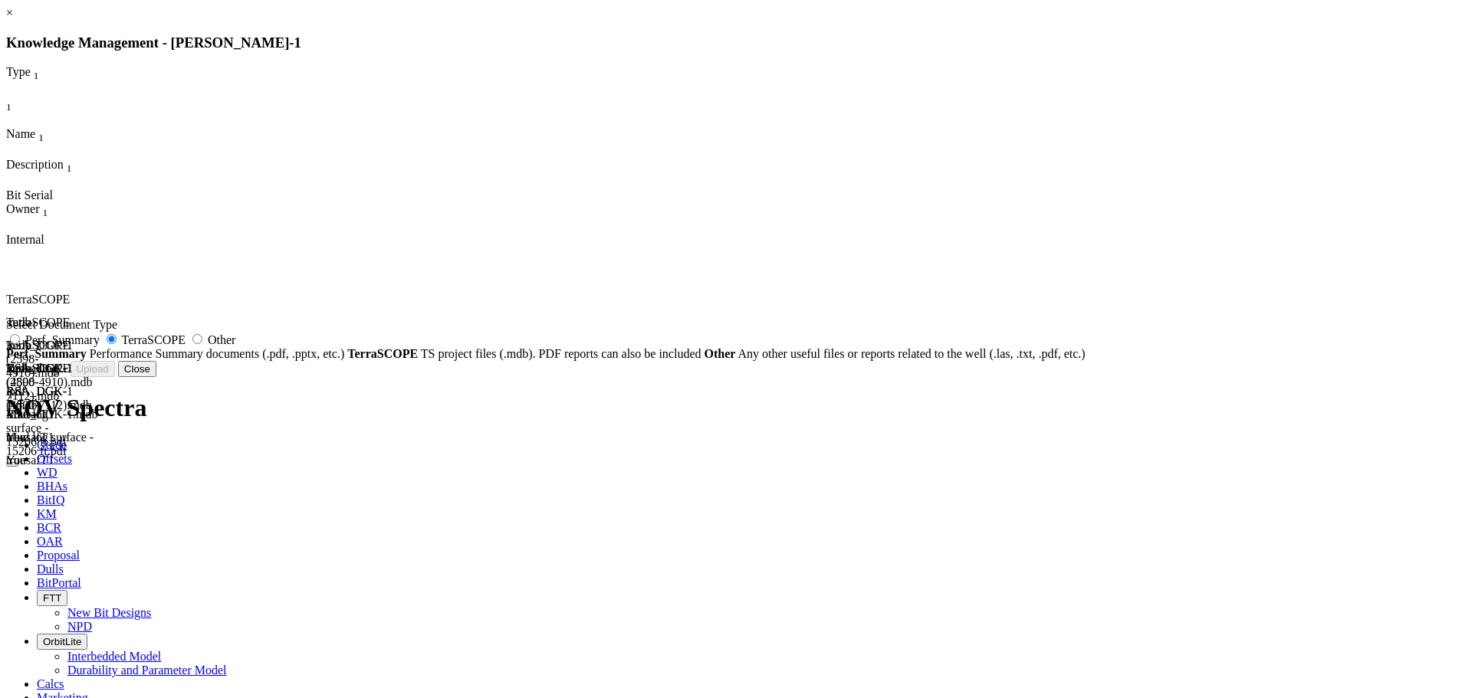
radio input "false"
click at [521, 377] on button "Close" at bounding box center [502, 369] width 38 height 16
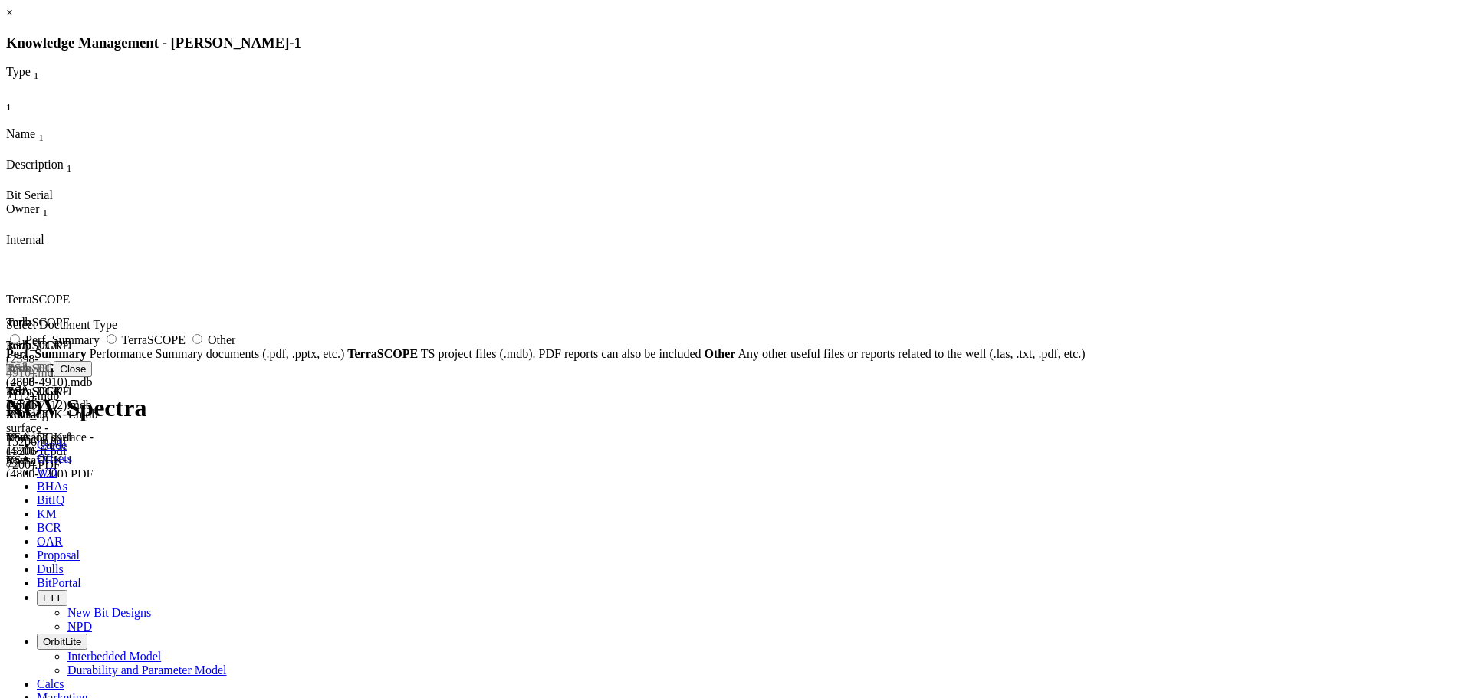
click at [13, 19] on link "×" at bounding box center [9, 12] width 7 height 13
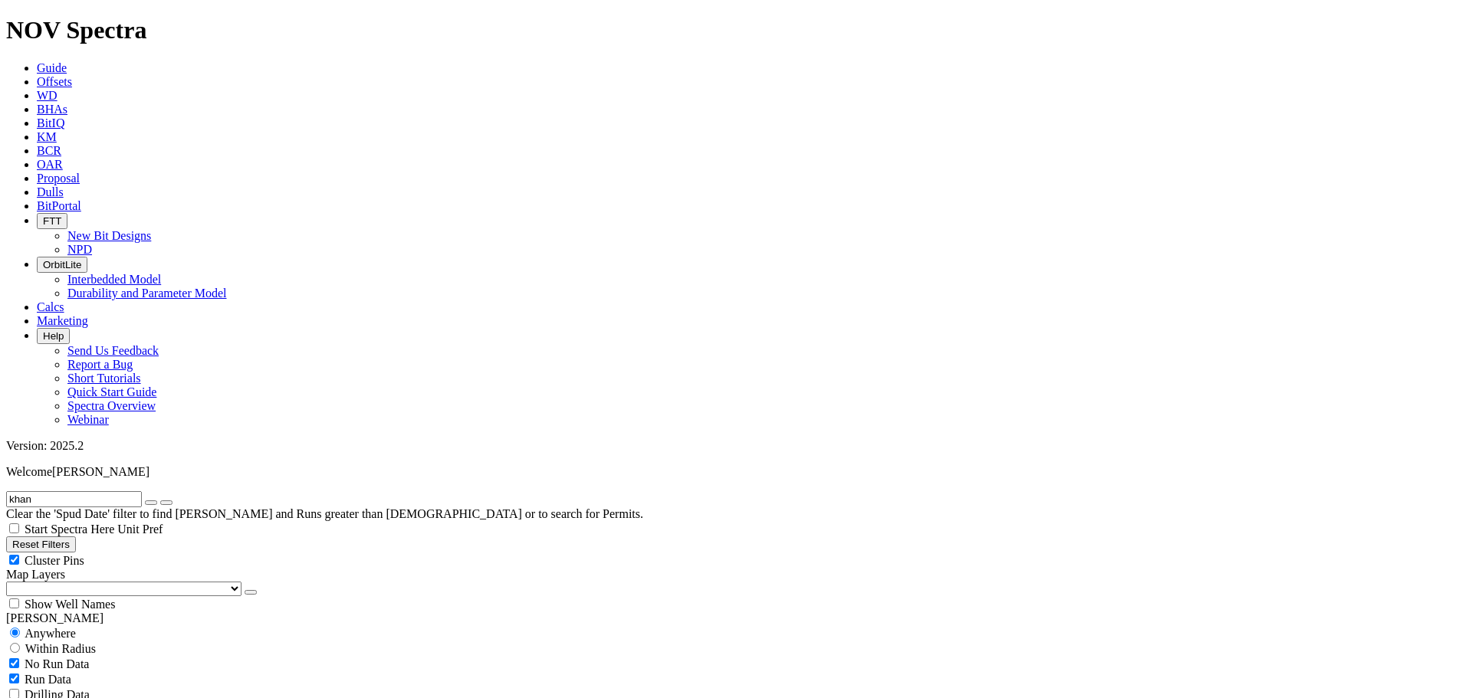
click at [100, 491] on input "khan" at bounding box center [74, 499] width 136 height 16
click at [117, 491] on input "[PERSON_NAME]" at bounding box center [74, 499] width 136 height 16
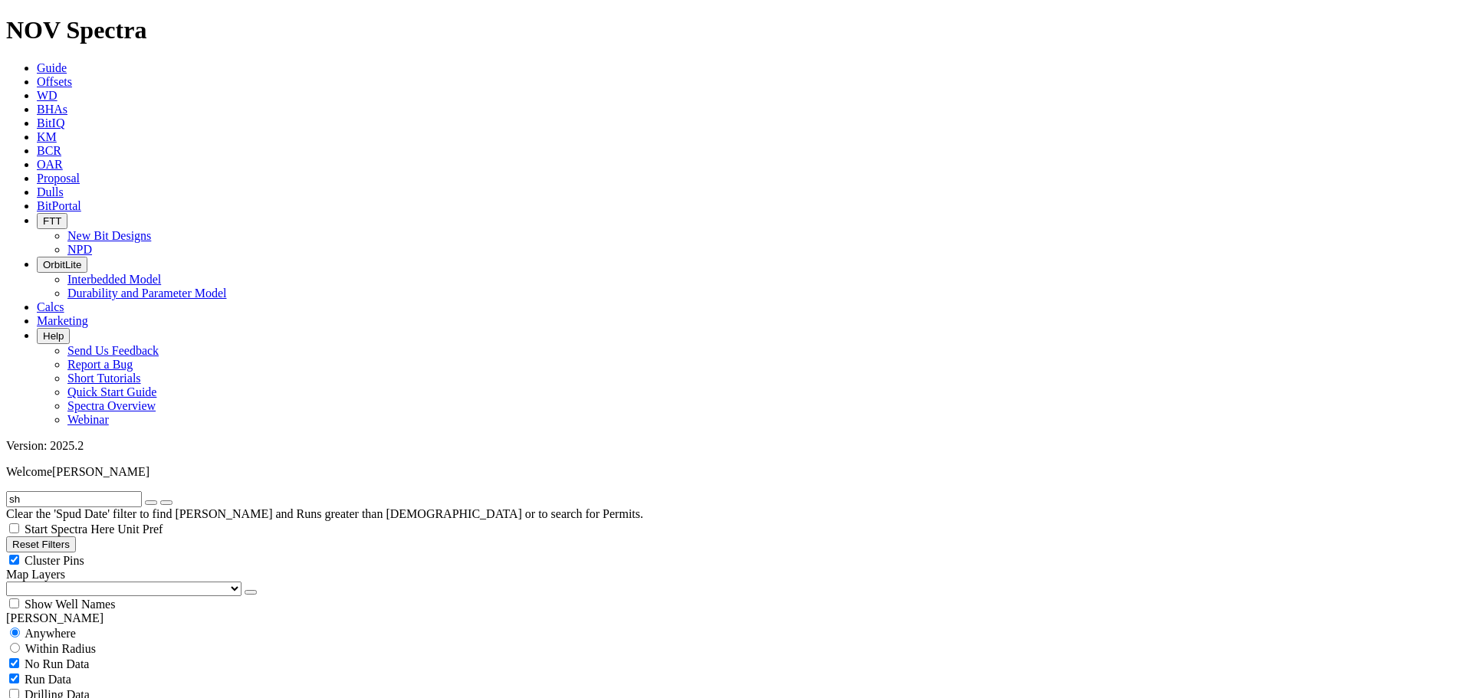
click at [53, 491] on input "sh" at bounding box center [74, 499] width 136 height 16
type input "[PERSON_NAME]"
click at [71, 625] on div "Anywhere" at bounding box center [735, 632] width 1459 height 15
radio input "false"
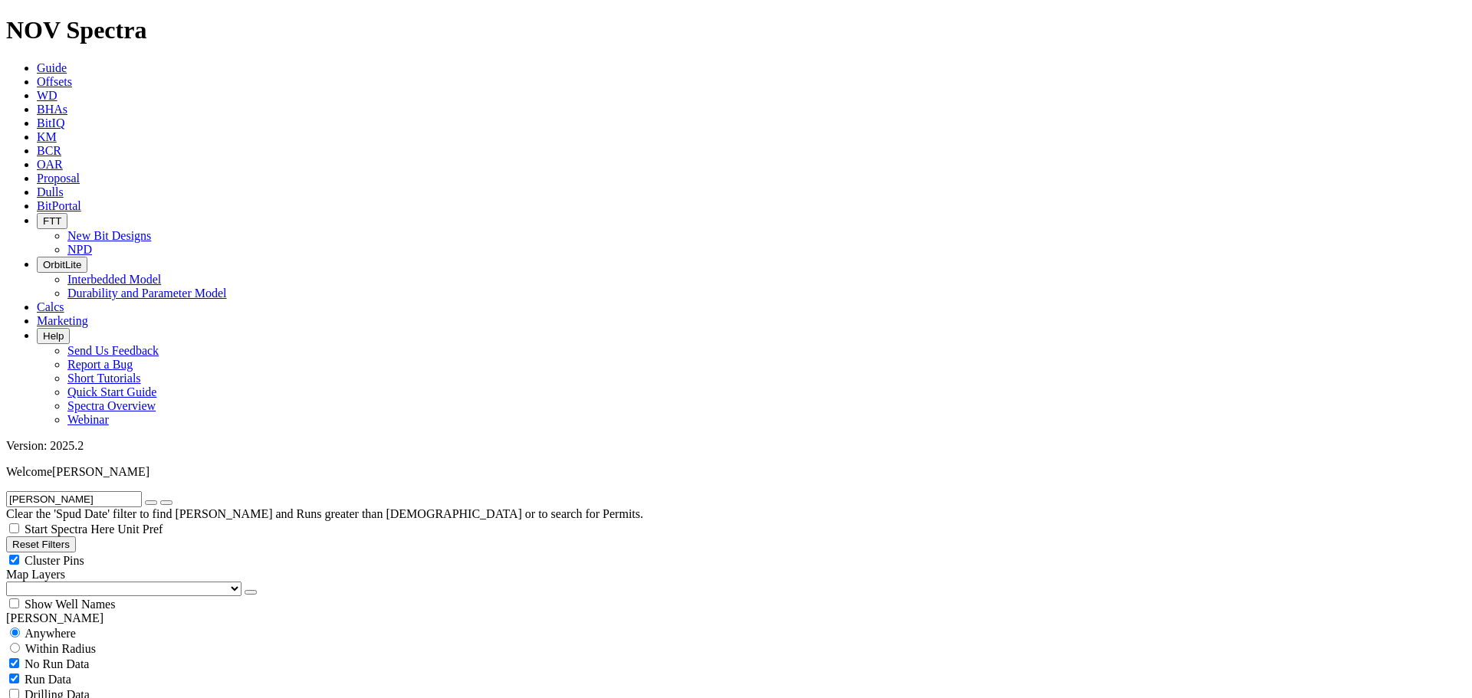
radio input "true"
click at [76, 537] on button "Reset Filters" at bounding box center [41, 545] width 70 height 16
type input "[DATE]"
select select
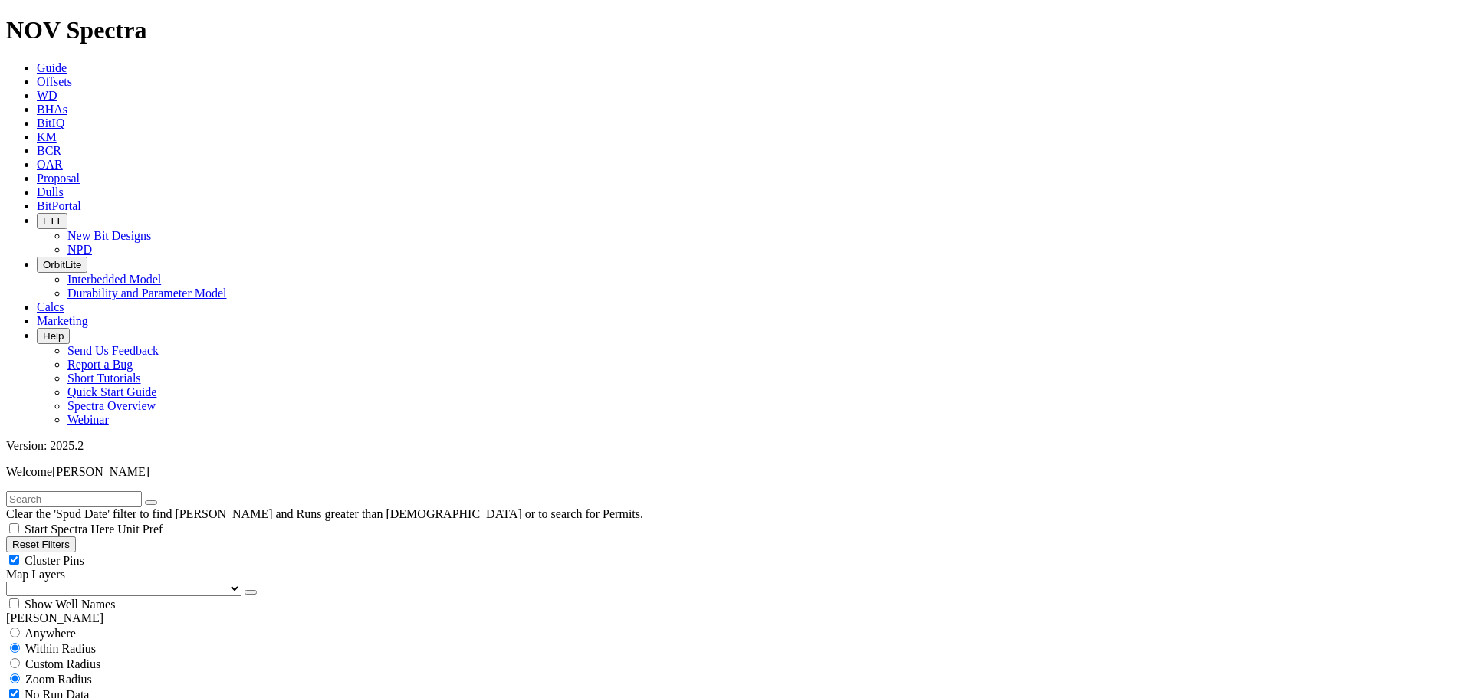
click at [57, 627] on span "Anywhere" at bounding box center [50, 633] width 51 height 13
radio input "true"
radio input "false"
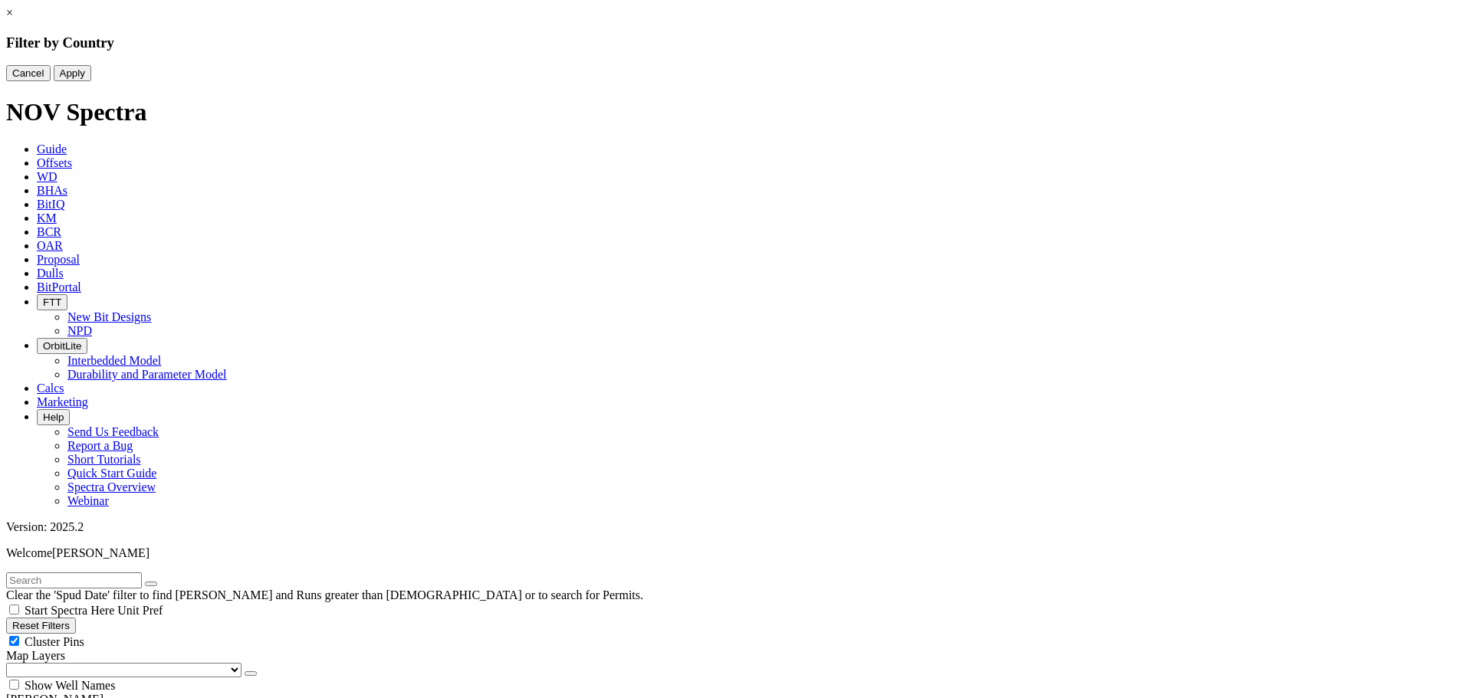
click at [719, 65] on div at bounding box center [735, 65] width 1459 height 0
click at [91, 81] on button "Apply" at bounding box center [73, 73] width 38 height 16
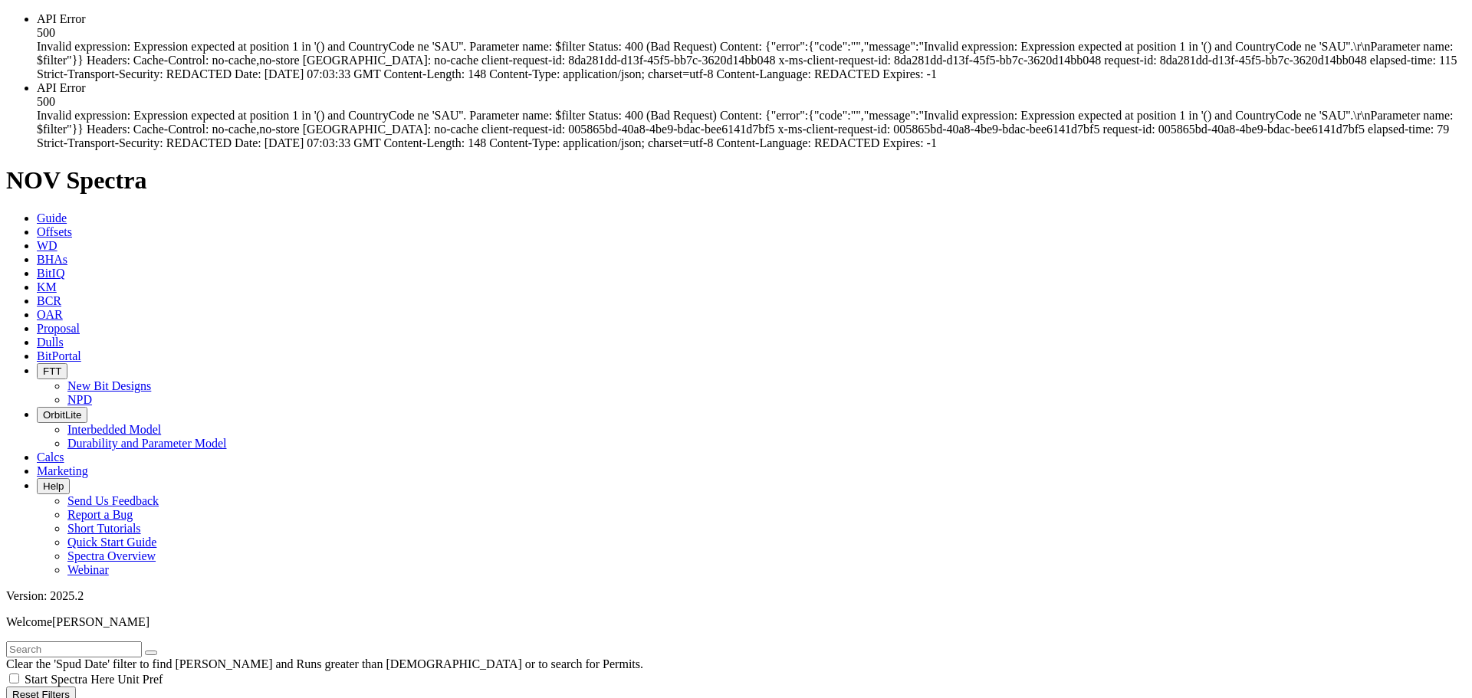
select select
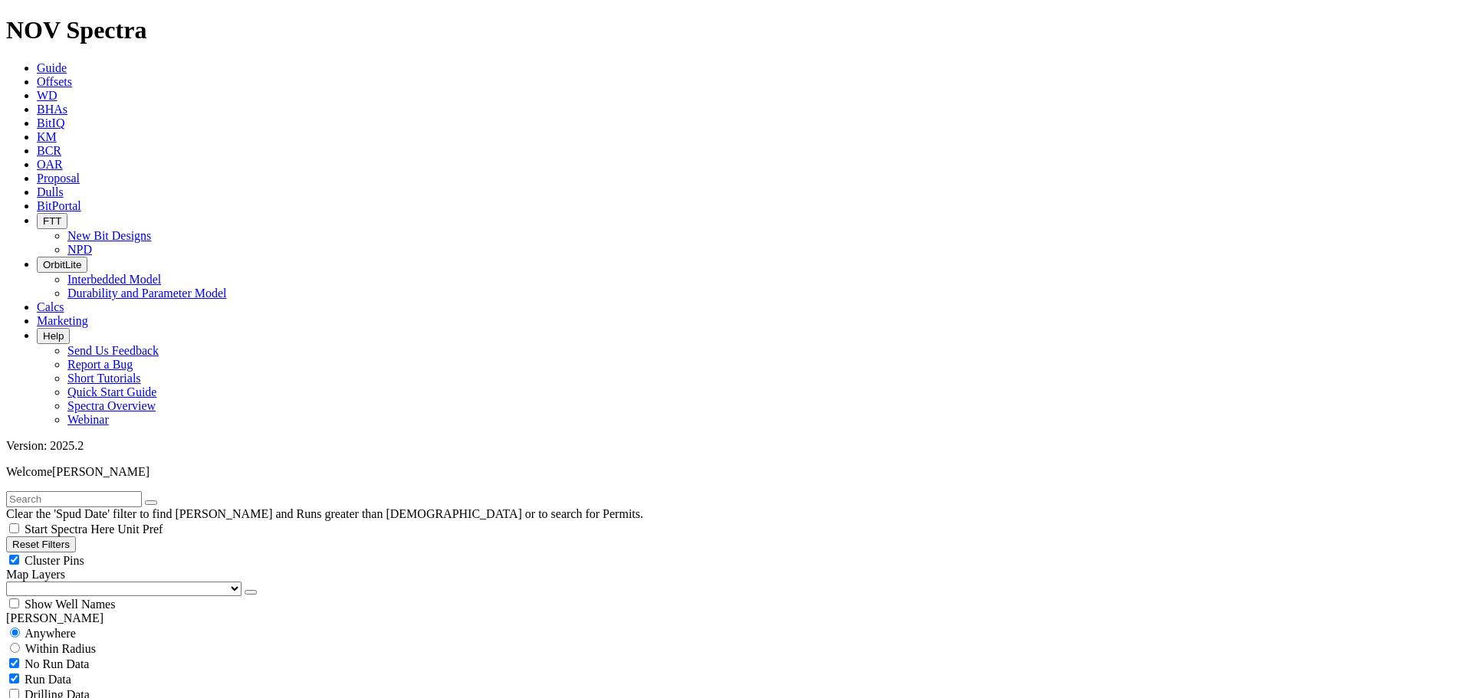
click at [133, 491] on input "text" at bounding box center [74, 499] width 136 height 16
type input "adhi-19"
click at [160, 501] on button "submit" at bounding box center [166, 503] width 12 height 5
click at [37, 75] on icon at bounding box center [37, 81] width 0 height 13
click at [67, 61] on span "Guide" at bounding box center [52, 67] width 30 height 13
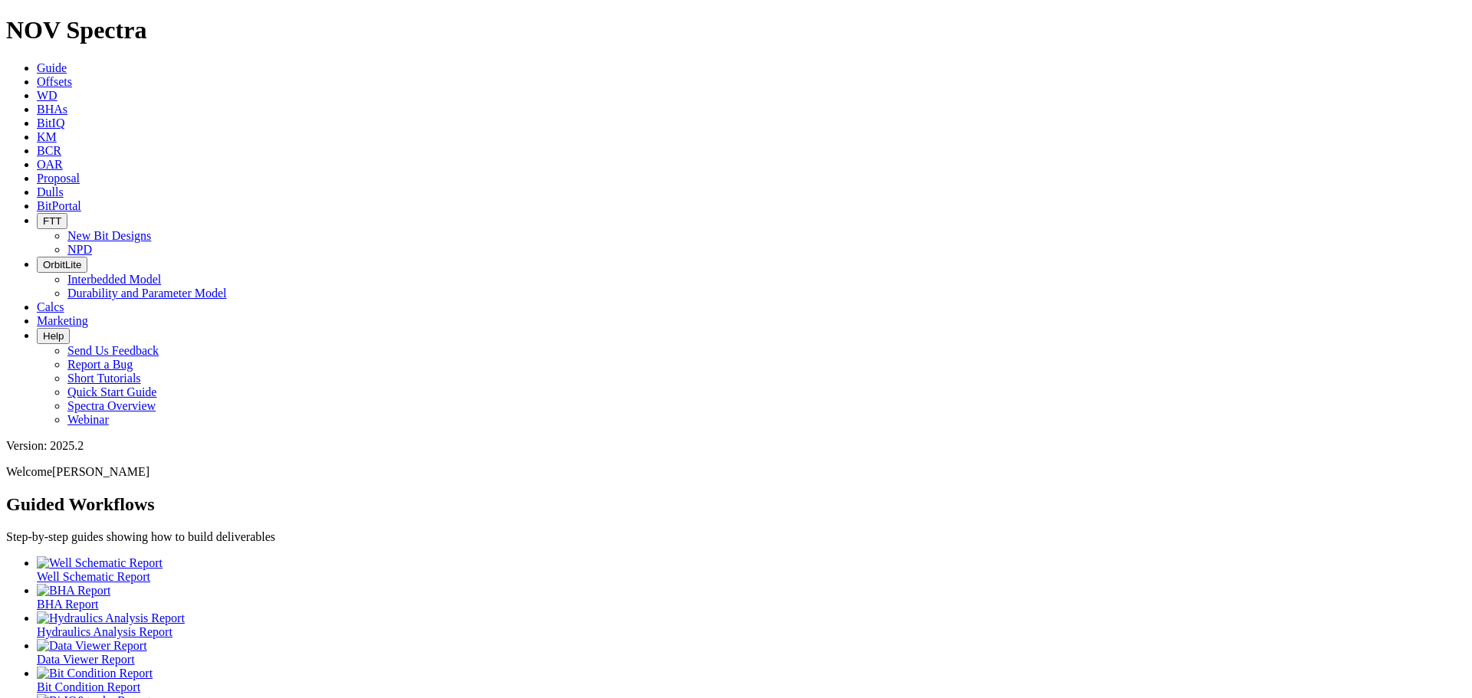
click at [72, 75] on span "Offsets" at bounding box center [54, 81] width 35 height 13
click at [72, 75] on link "Offsets" at bounding box center [54, 81] width 35 height 13
click at [37, 75] on icon at bounding box center [37, 81] width 0 height 13
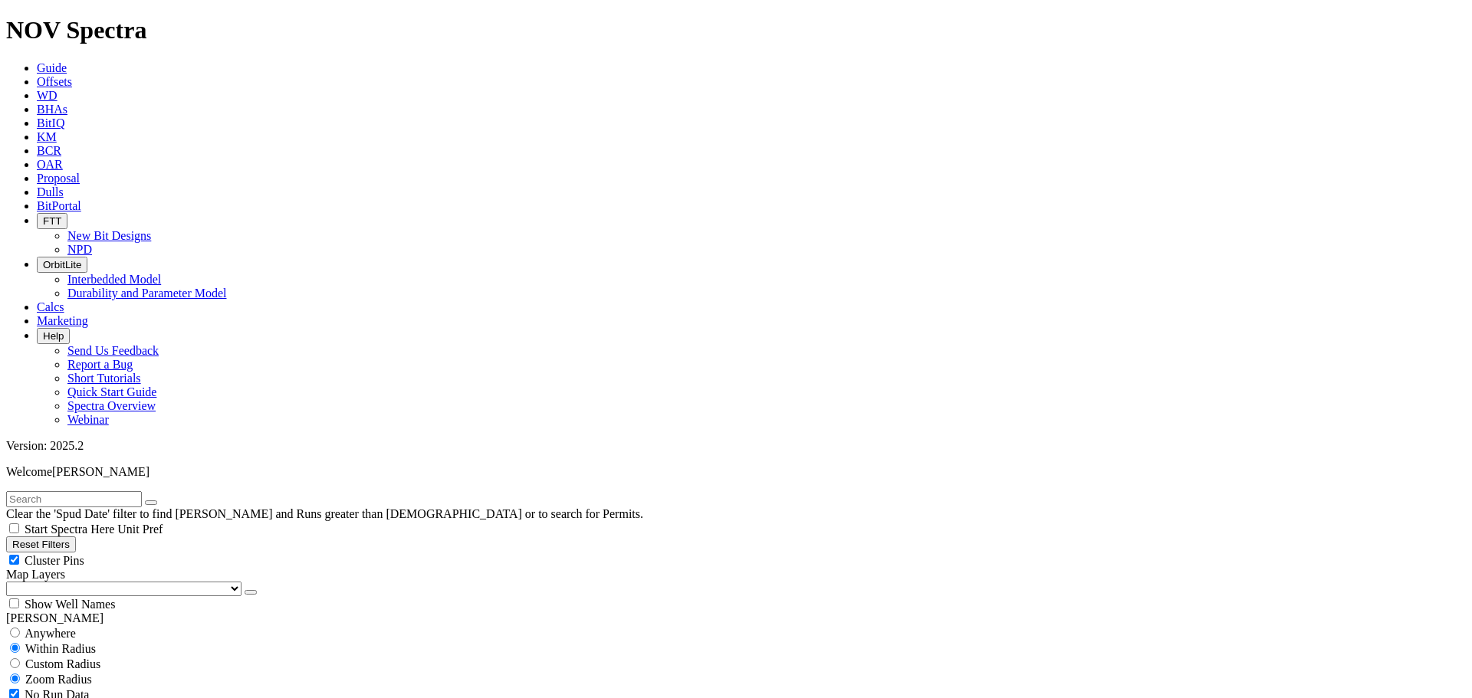
click at [106, 491] on input "text" at bounding box center [74, 499] width 136 height 16
click at [57, 627] on span "Anywhere" at bounding box center [50, 633] width 51 height 13
radio input "true"
radio input "false"
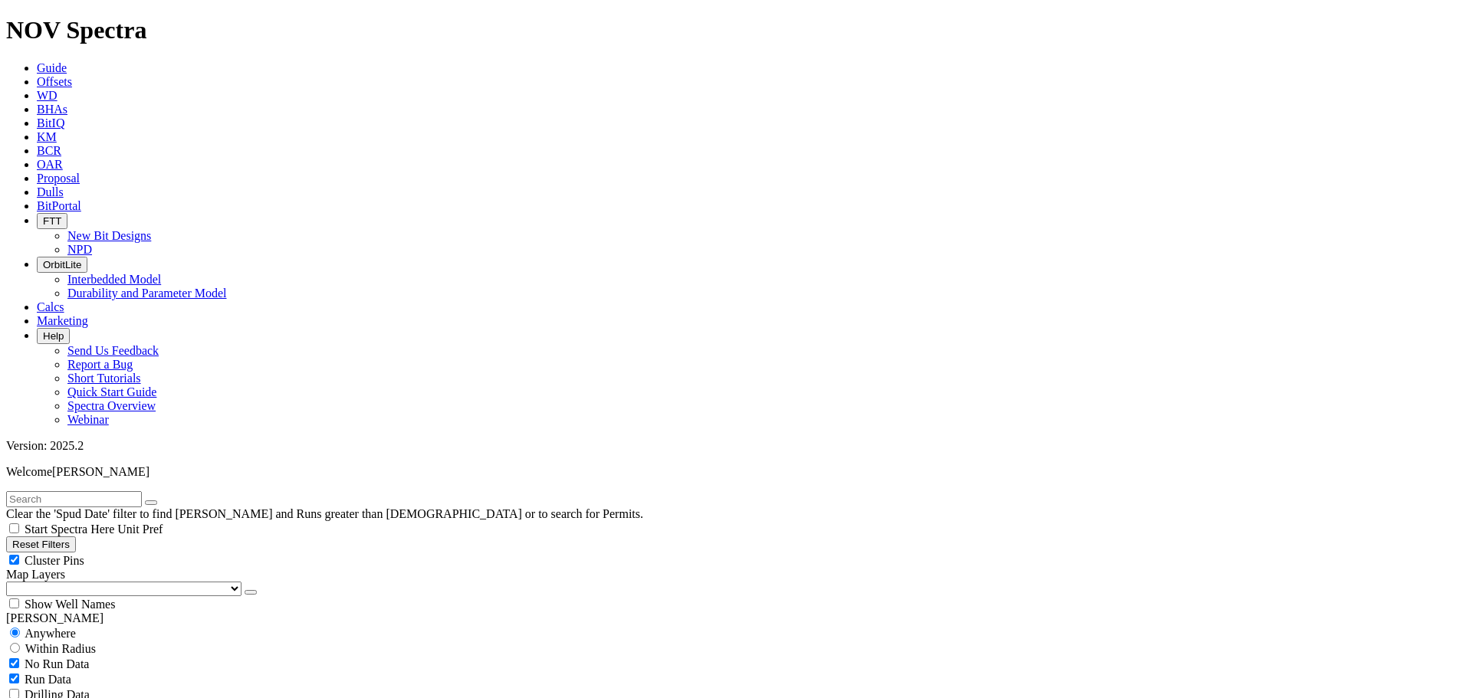
click at [107, 491] on input "text" at bounding box center [74, 499] width 136 height 16
type input "adhi"
click at [160, 501] on button "submit" at bounding box center [166, 503] width 12 height 5
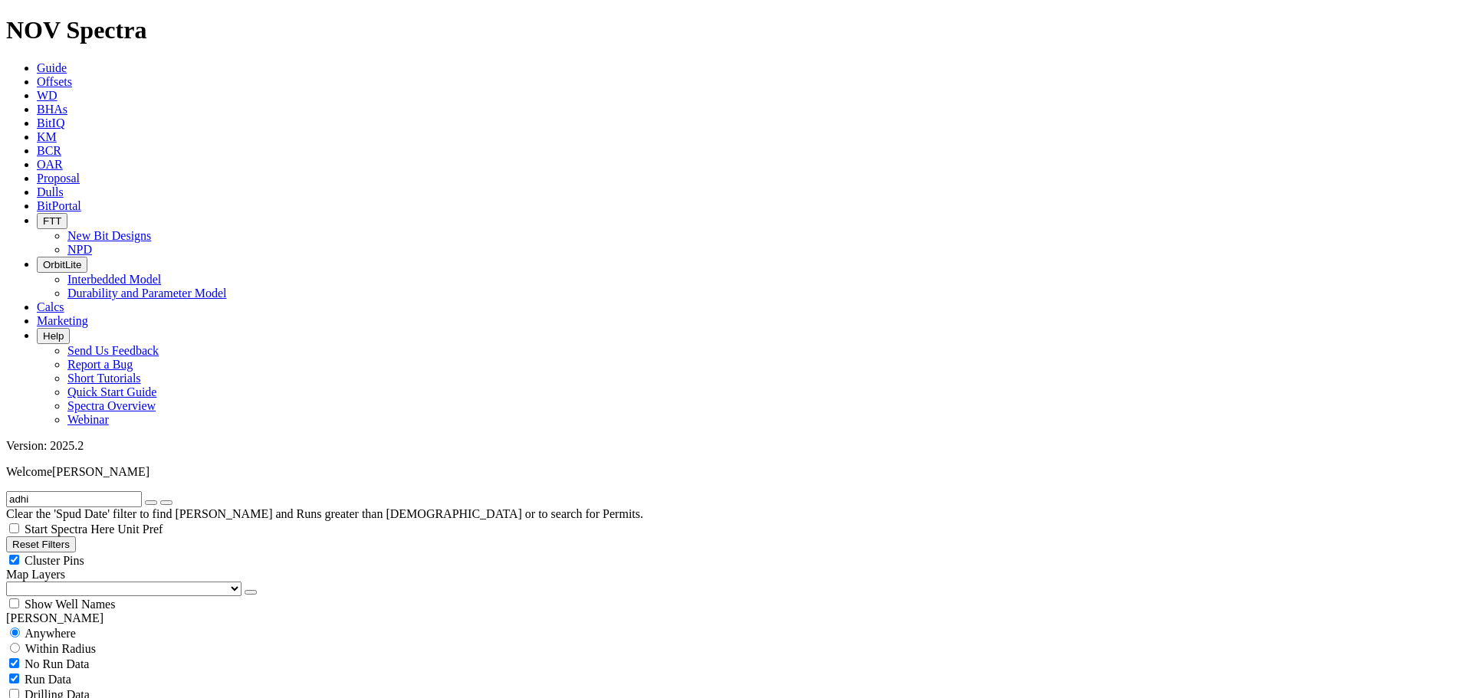
scroll to position [11267, 0]
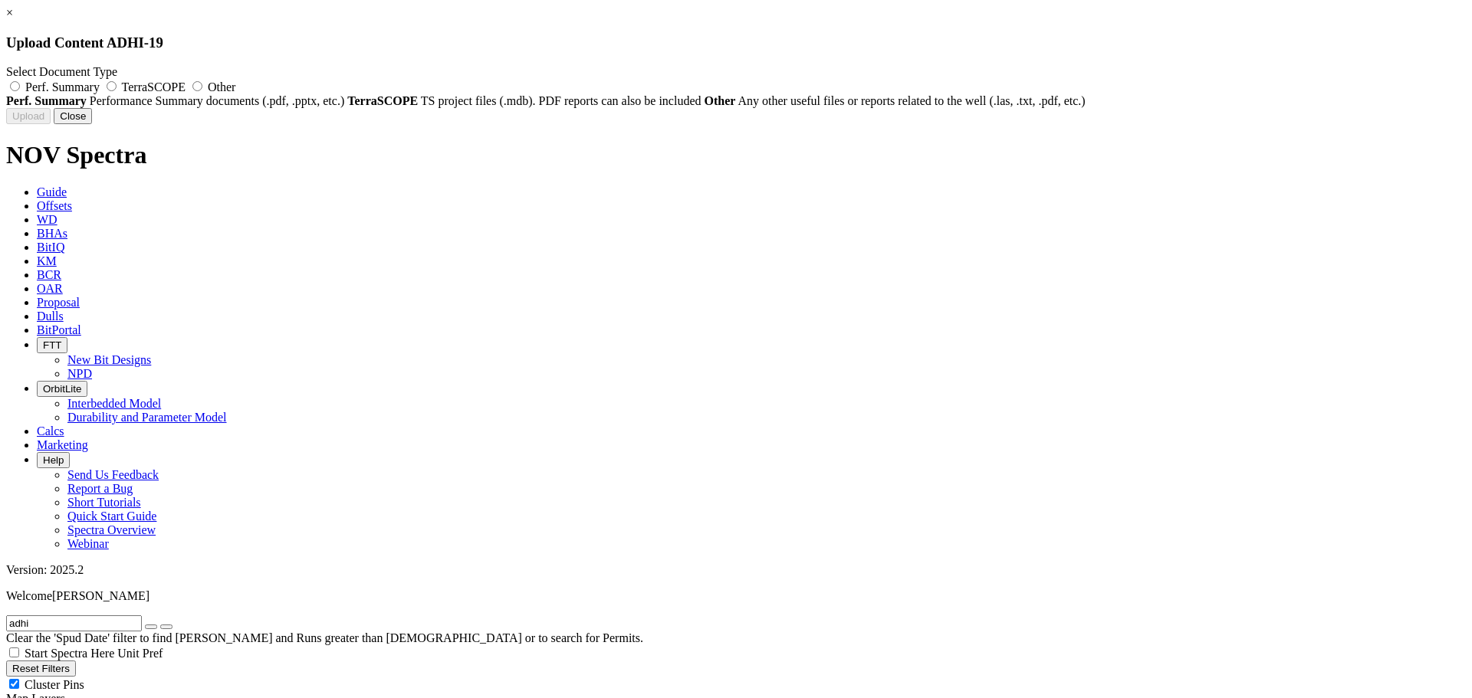
click at [185, 84] on span "TerraSCOPE" at bounding box center [154, 86] width 64 height 13
click at [117, 84] on input "TerraSCOPE" at bounding box center [112, 86] width 10 height 10
radio input "true"
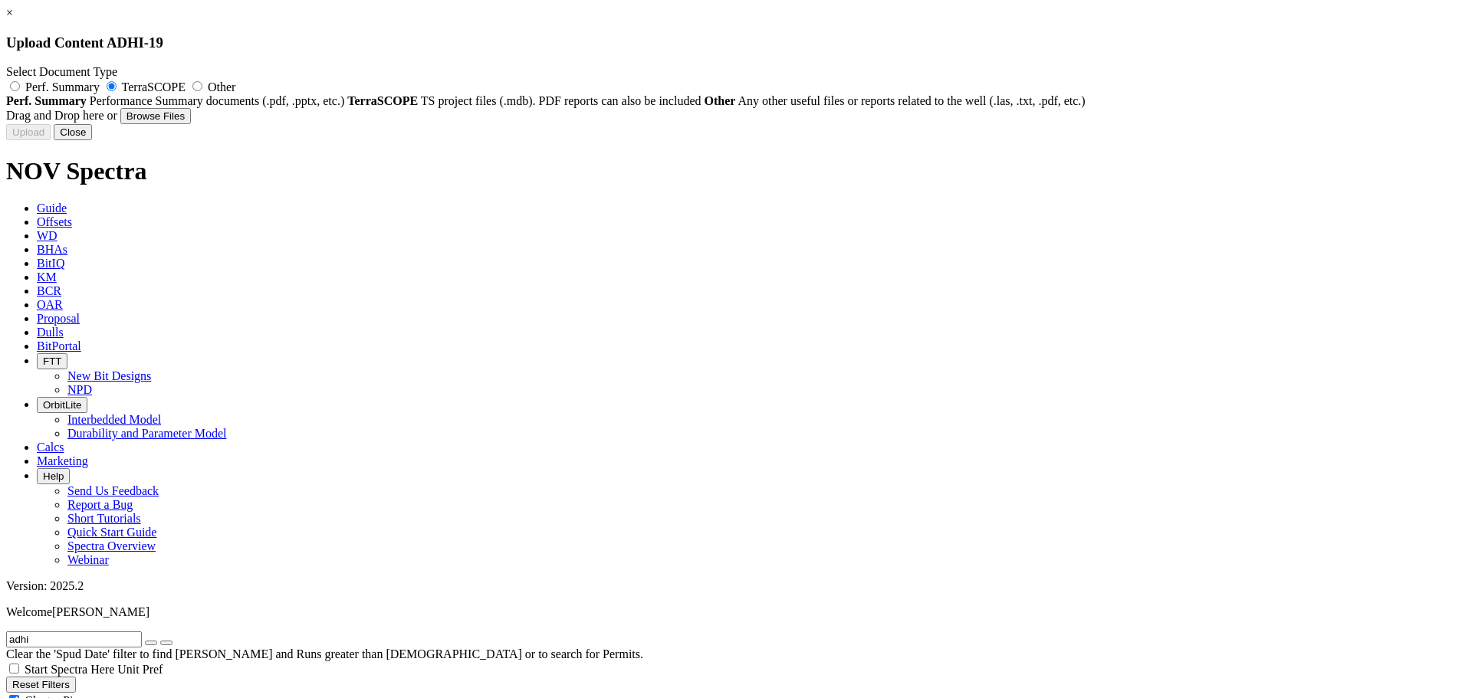
type input "Adhi-19(TK) Mud Log Surface - 2861m.pdf"
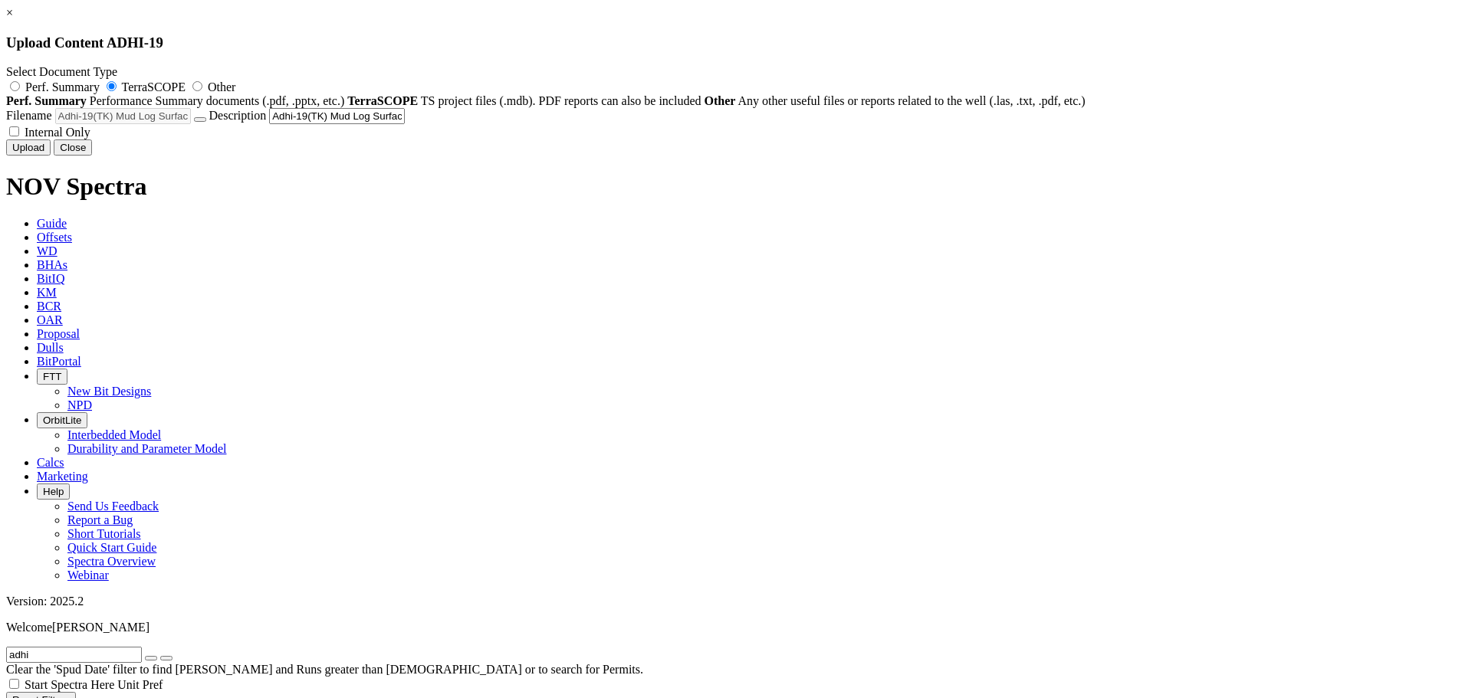
click at [90, 139] on span "Internal Only" at bounding box center [58, 132] width 66 height 13
click at [19, 136] on input "Internal Only" at bounding box center [14, 131] width 10 height 10
checkbox input "true"
click at [51, 156] on button "Upload" at bounding box center [28, 147] width 44 height 16
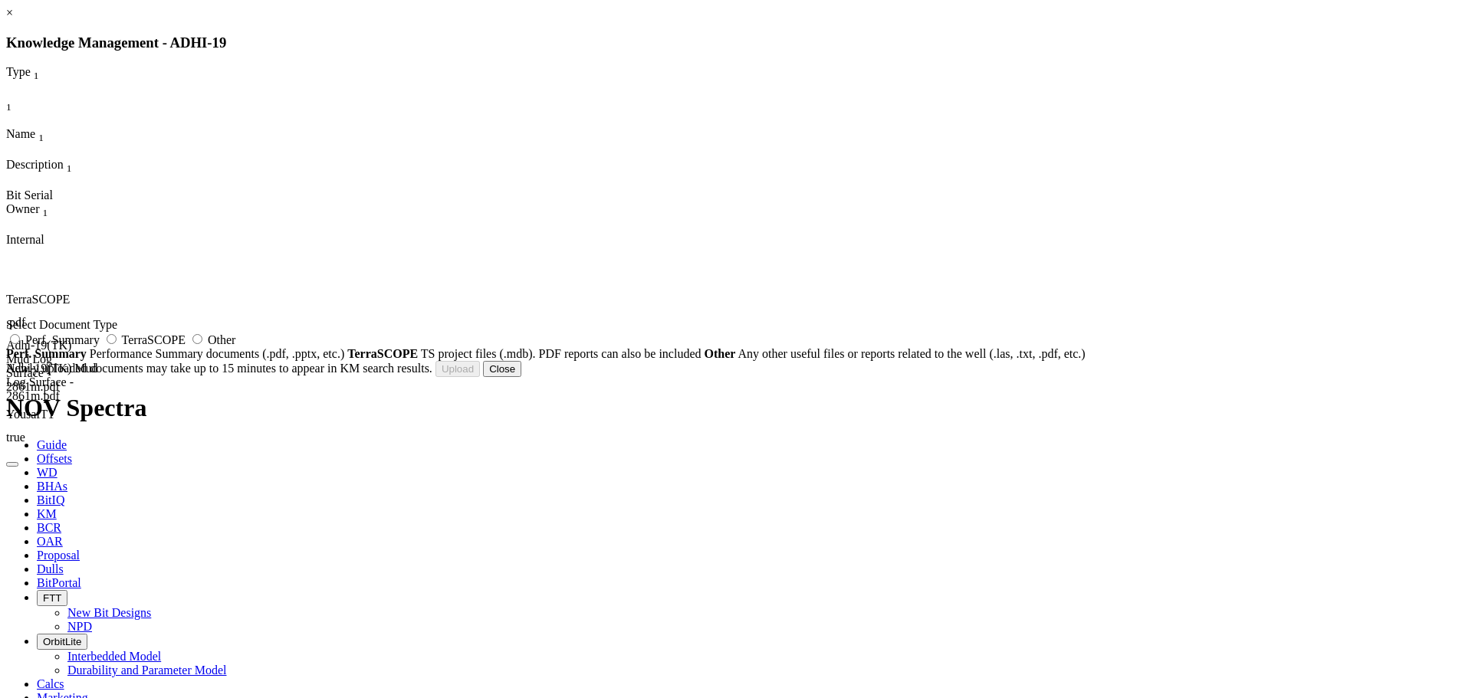
click at [185, 346] on span "TerraSCOPE" at bounding box center [154, 339] width 64 height 13
click at [117, 344] on input "TerraSCOPE" at bounding box center [112, 339] width 10 height 10
radio input "true"
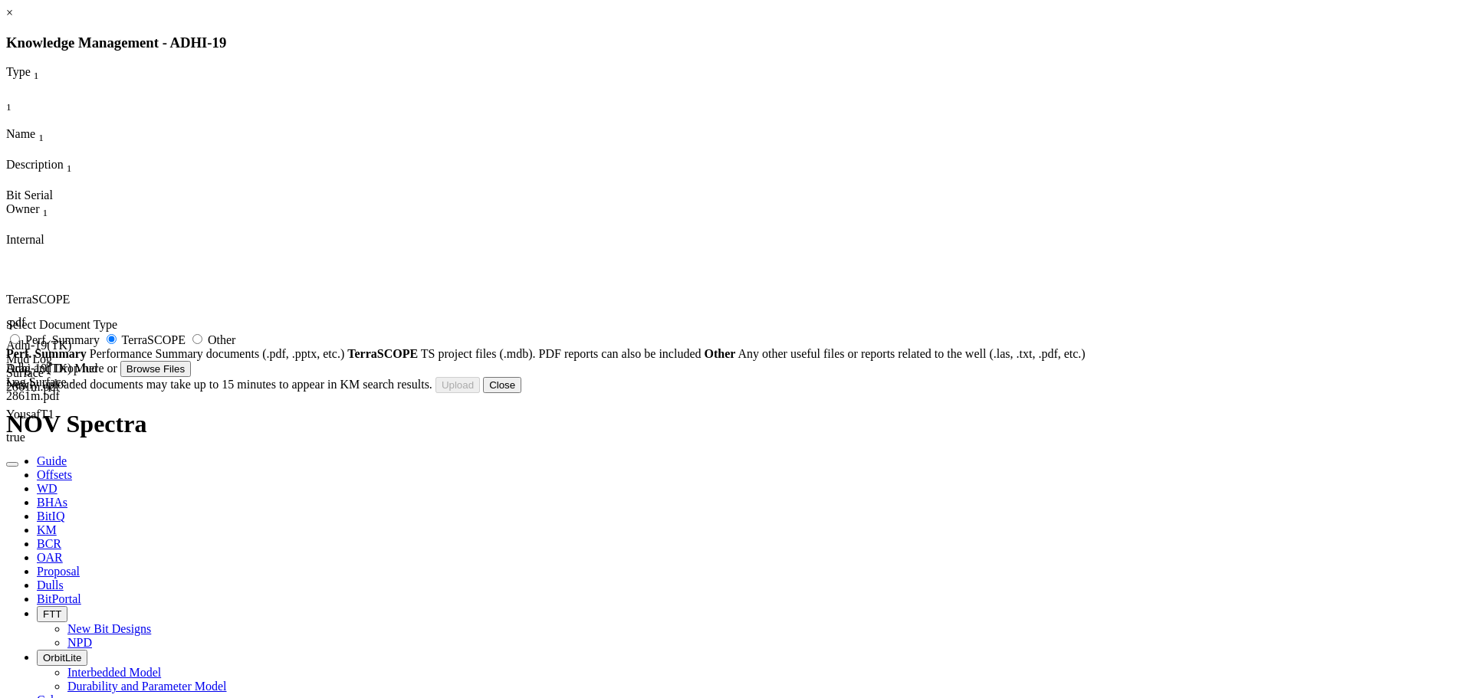
type input "LAS Main Pass_Composite__12Aug13_002249__12Aug13_005932.las"
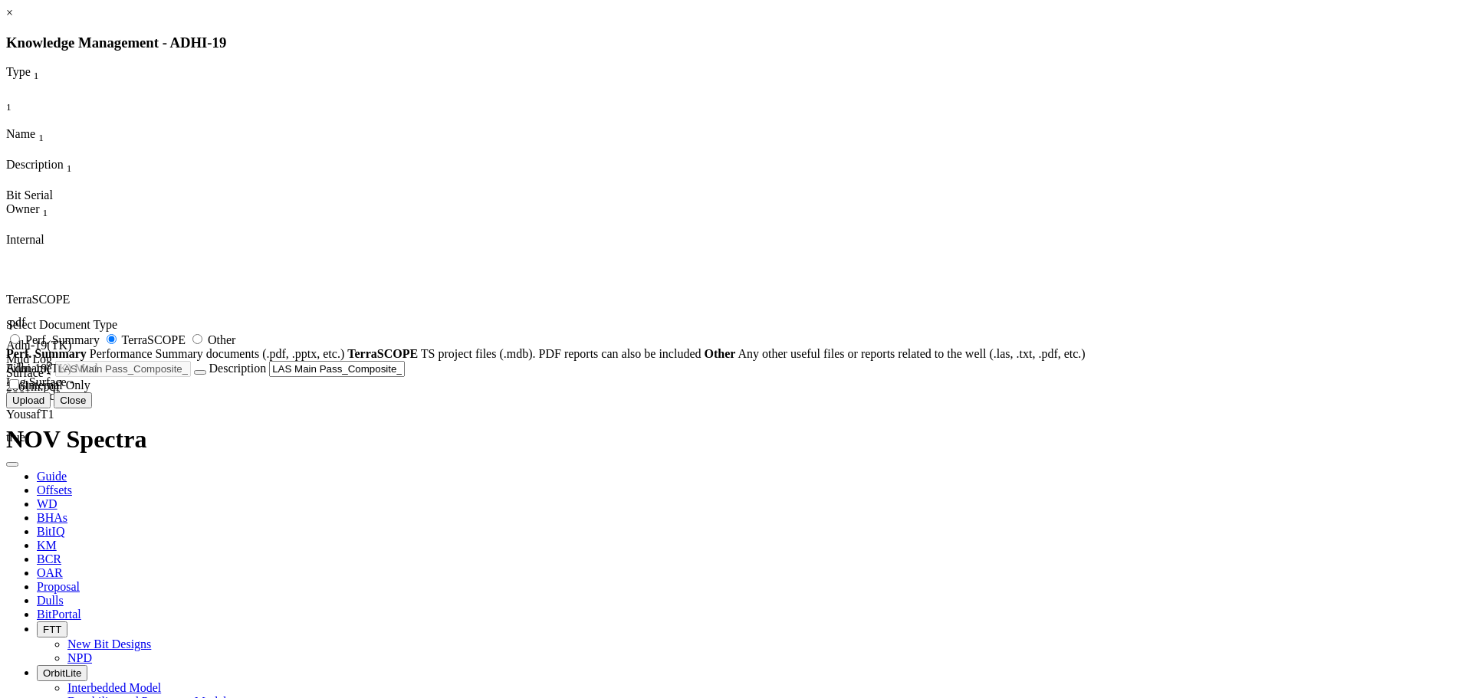
click at [90, 392] on span "Internal Only" at bounding box center [58, 385] width 66 height 13
click at [19, 389] on input "Internal Only" at bounding box center [14, 384] width 10 height 10
checkbox input "true"
click at [51, 409] on button "Upload" at bounding box center [28, 400] width 44 height 16
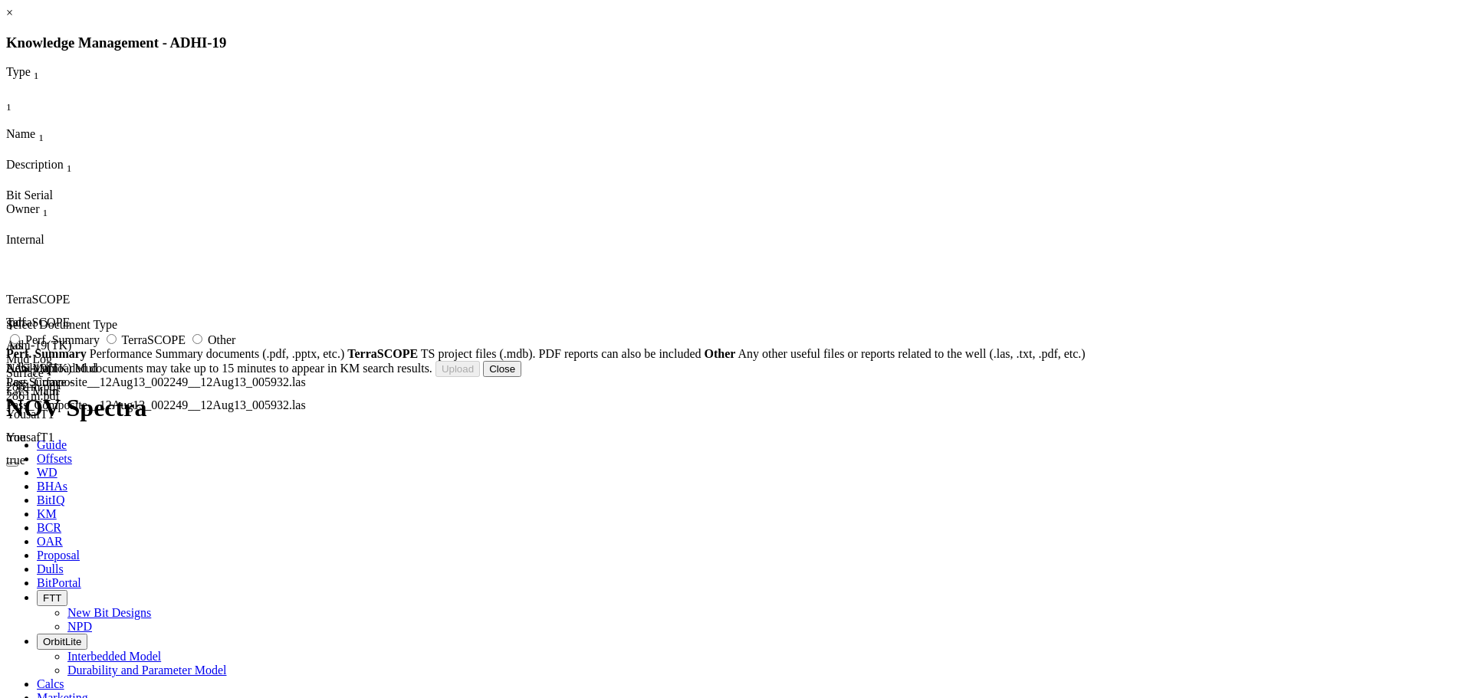
click at [185, 346] on span "TerraSCOPE" at bounding box center [154, 339] width 64 height 13
click at [117, 344] on input "TerraSCOPE" at bounding box center [112, 339] width 10 height 10
radio input "true"
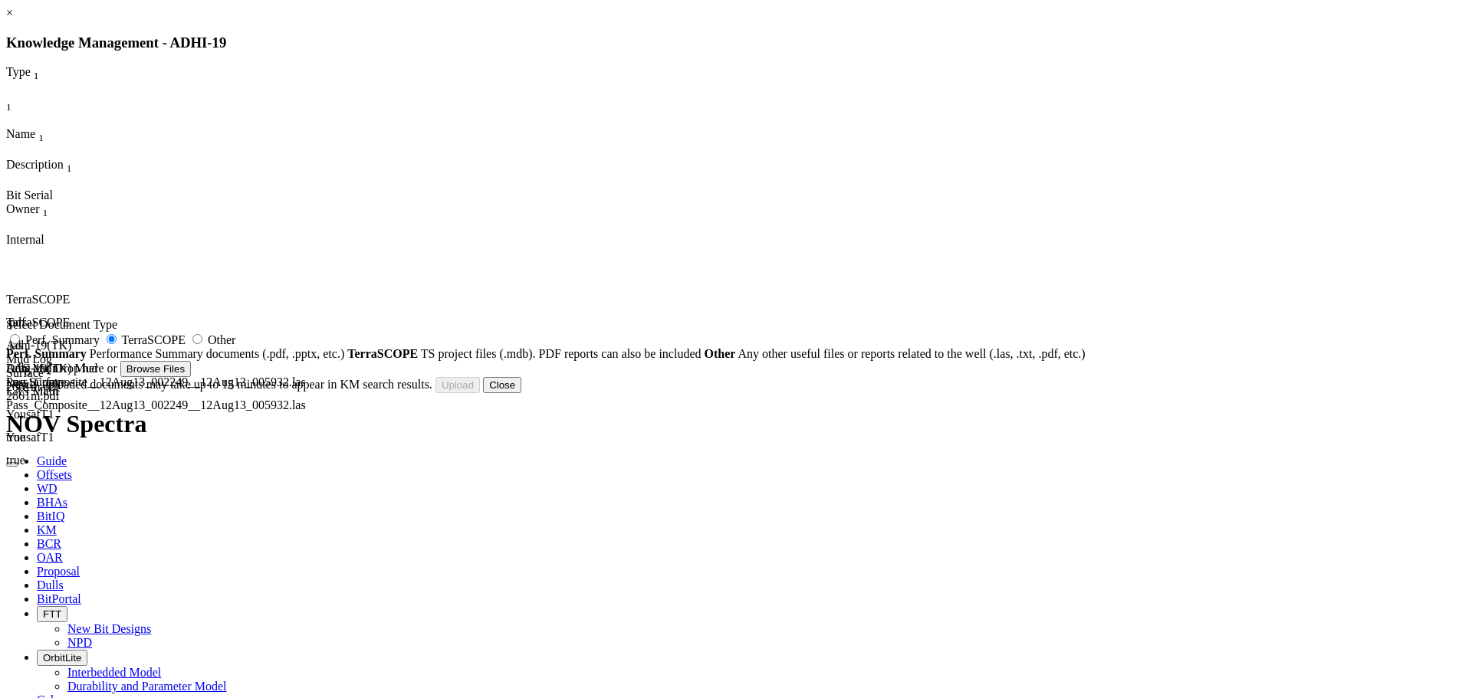
type input "RSA Adhi-19.mdb"
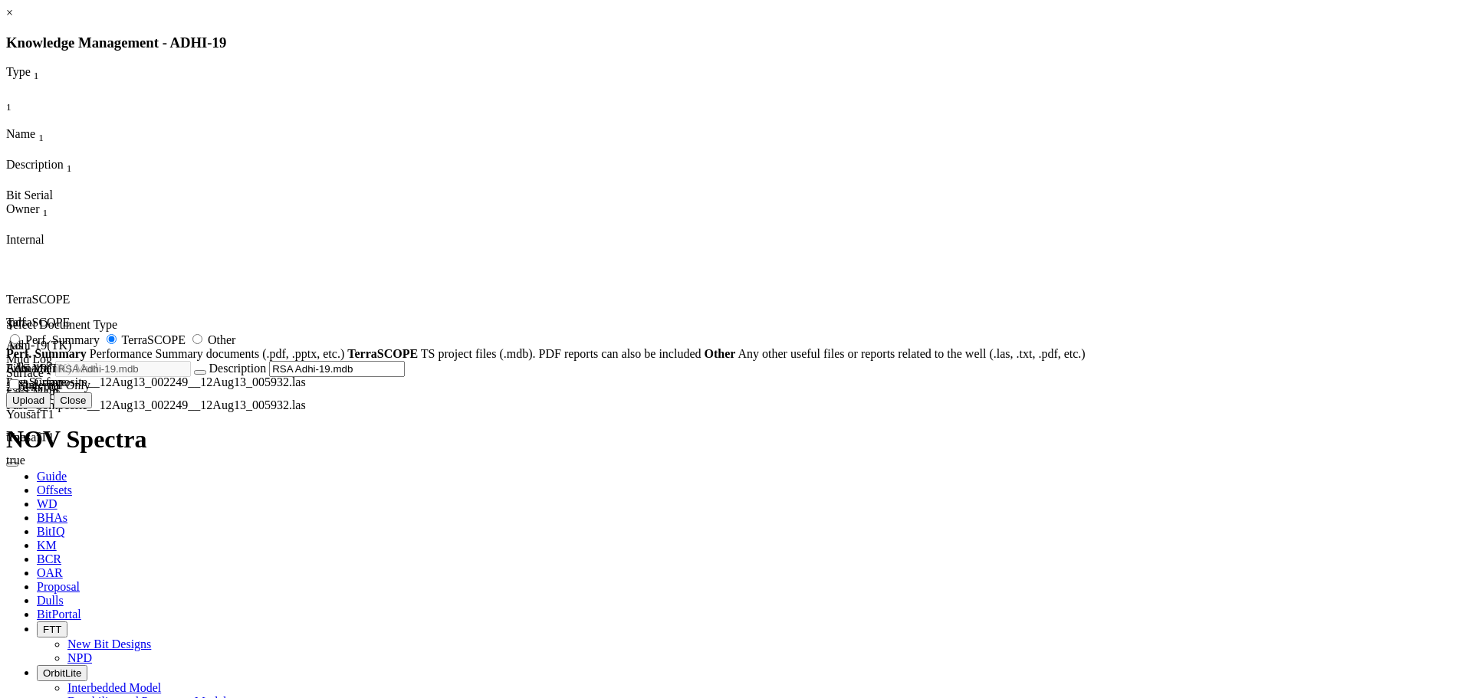
click at [90, 392] on span "Internal Only" at bounding box center [58, 385] width 66 height 13
click at [19, 389] on input "Internal Only" at bounding box center [14, 384] width 10 height 10
checkbox input "true"
click at [51, 409] on button "Upload" at bounding box center [28, 400] width 44 height 16
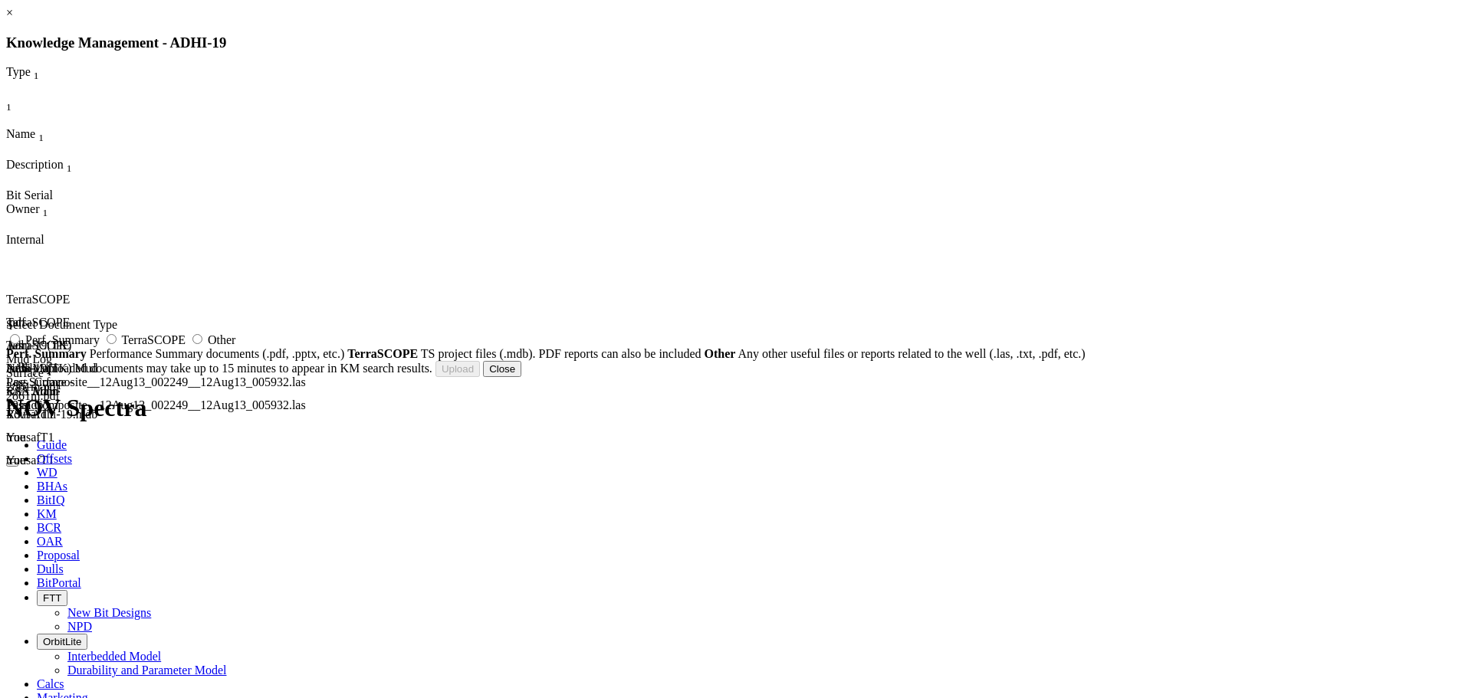
click at [185, 346] on span "TerraSCOPE" at bounding box center [154, 339] width 64 height 13
click at [117, 344] on input "TerraSCOPE" at bounding box center [112, 339] width 10 height 10
radio input "true"
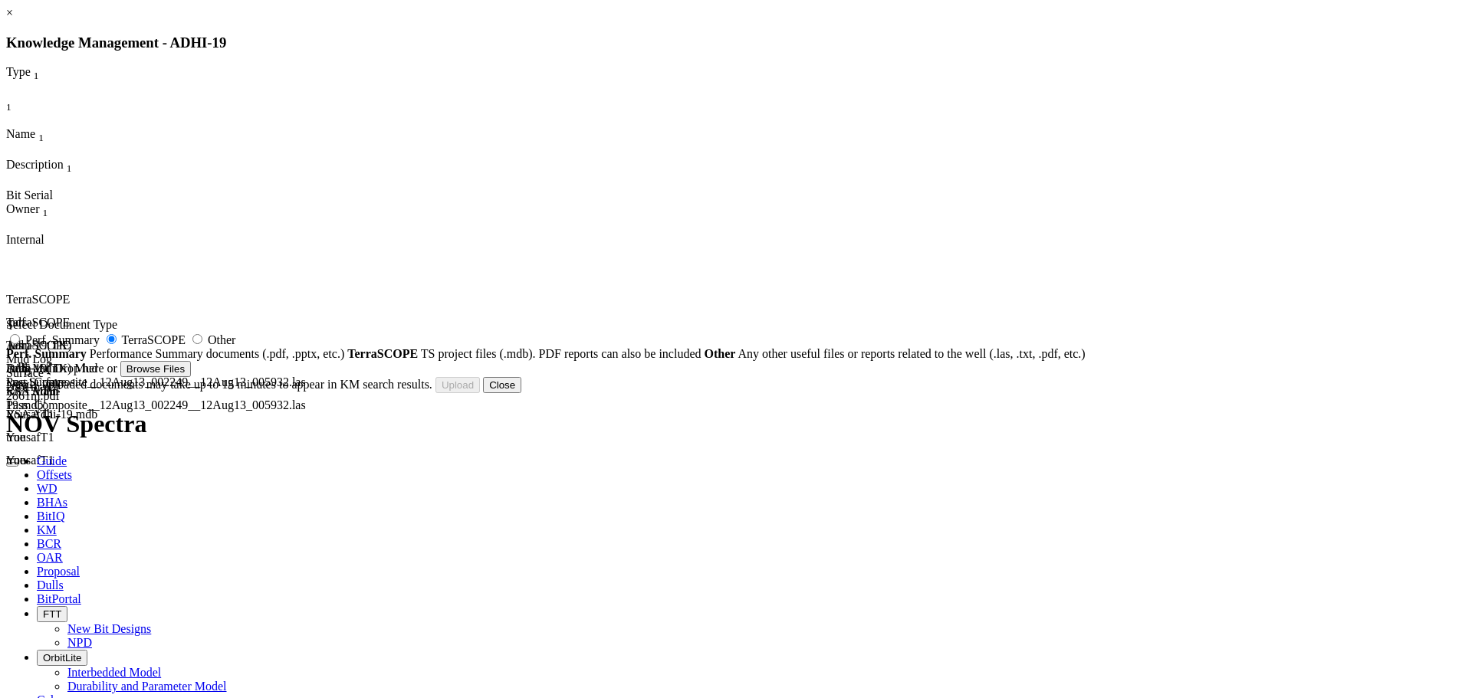
type input "RSA_Adhi-19.pdf"
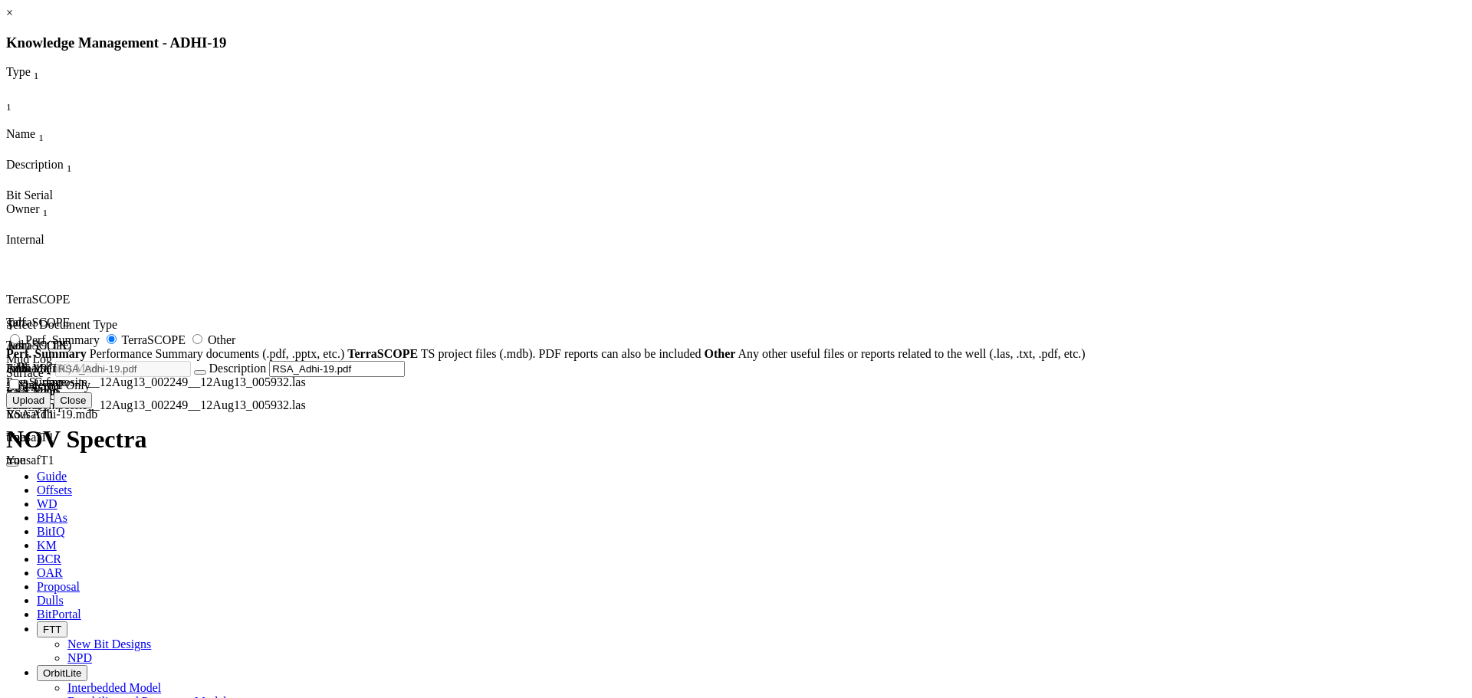
click at [51, 409] on button "Upload" at bounding box center [28, 400] width 44 height 16
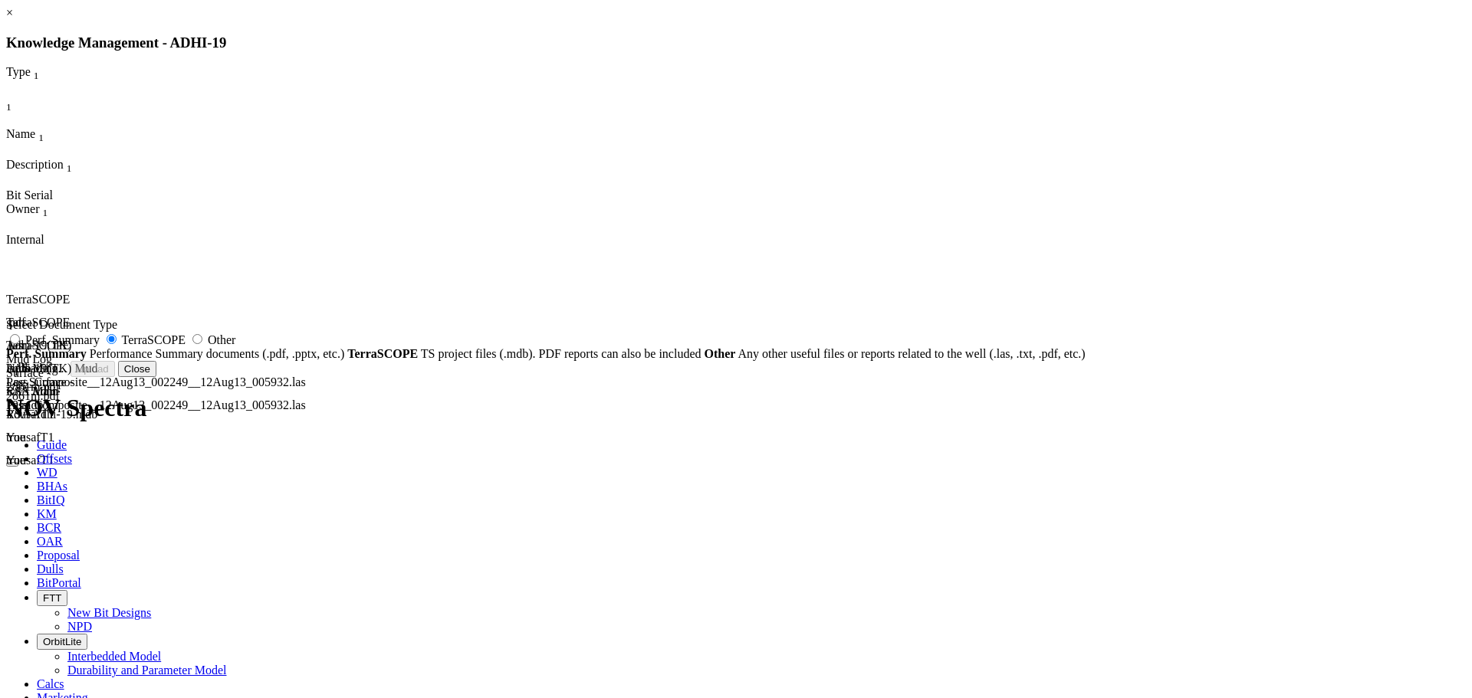
radio input "false"
click at [521, 377] on button "Close" at bounding box center [502, 369] width 38 height 16
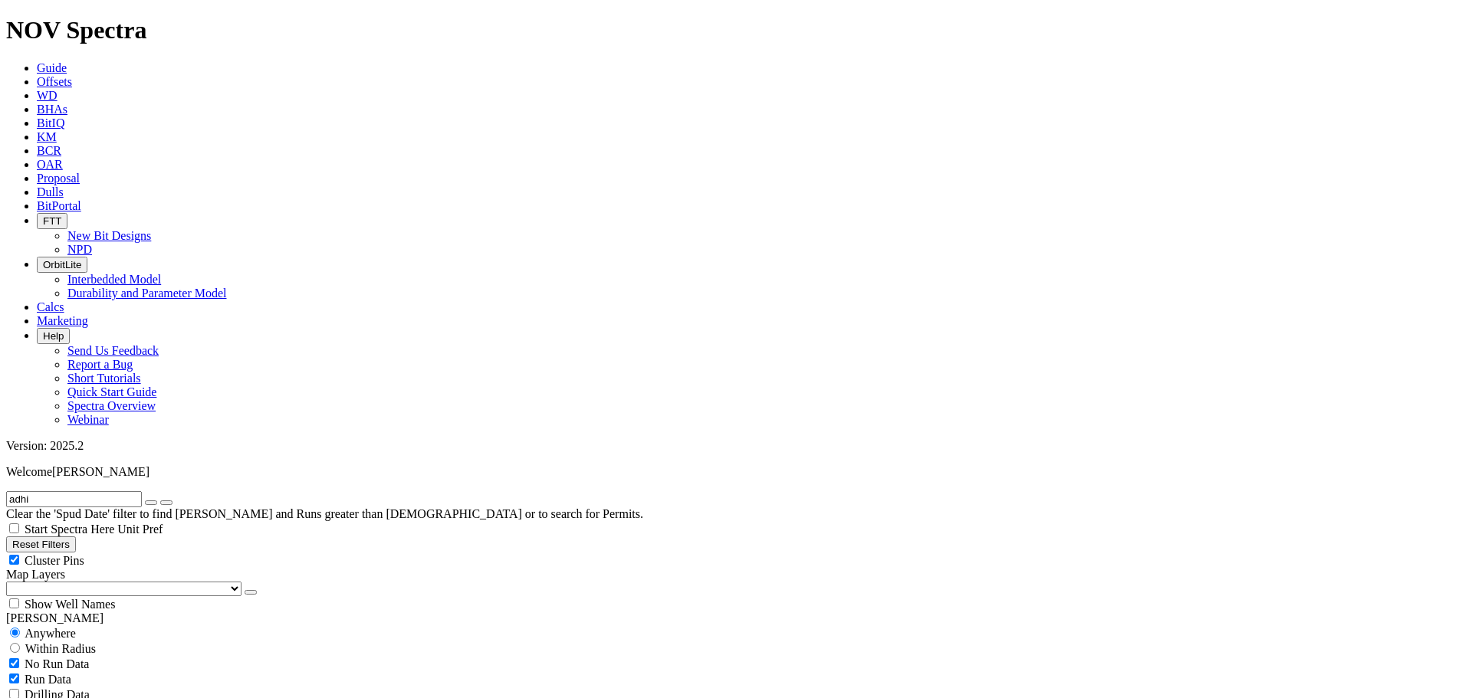
click at [123, 491] on input "adhi" at bounding box center [74, 499] width 136 height 16
type input "margand"
click at [160, 501] on button "submit" at bounding box center [166, 503] width 12 height 5
click at [157, 501] on button "button" at bounding box center [151, 503] width 12 height 5
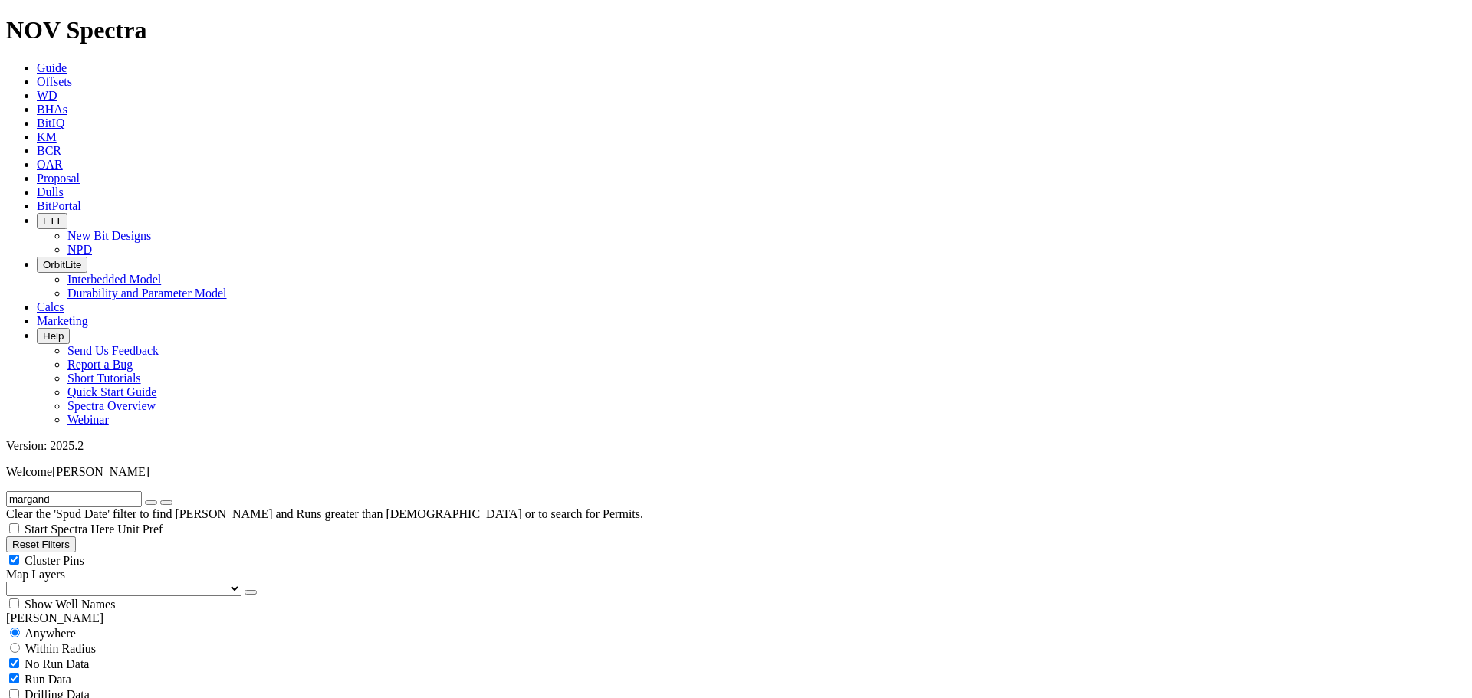
radio input "false"
radio input "true"
click at [160, 553] on div "Cluster Pins" at bounding box center [735, 560] width 1459 height 15
checkbox input "false"
click at [127, 491] on input "text" at bounding box center [74, 499] width 136 height 16
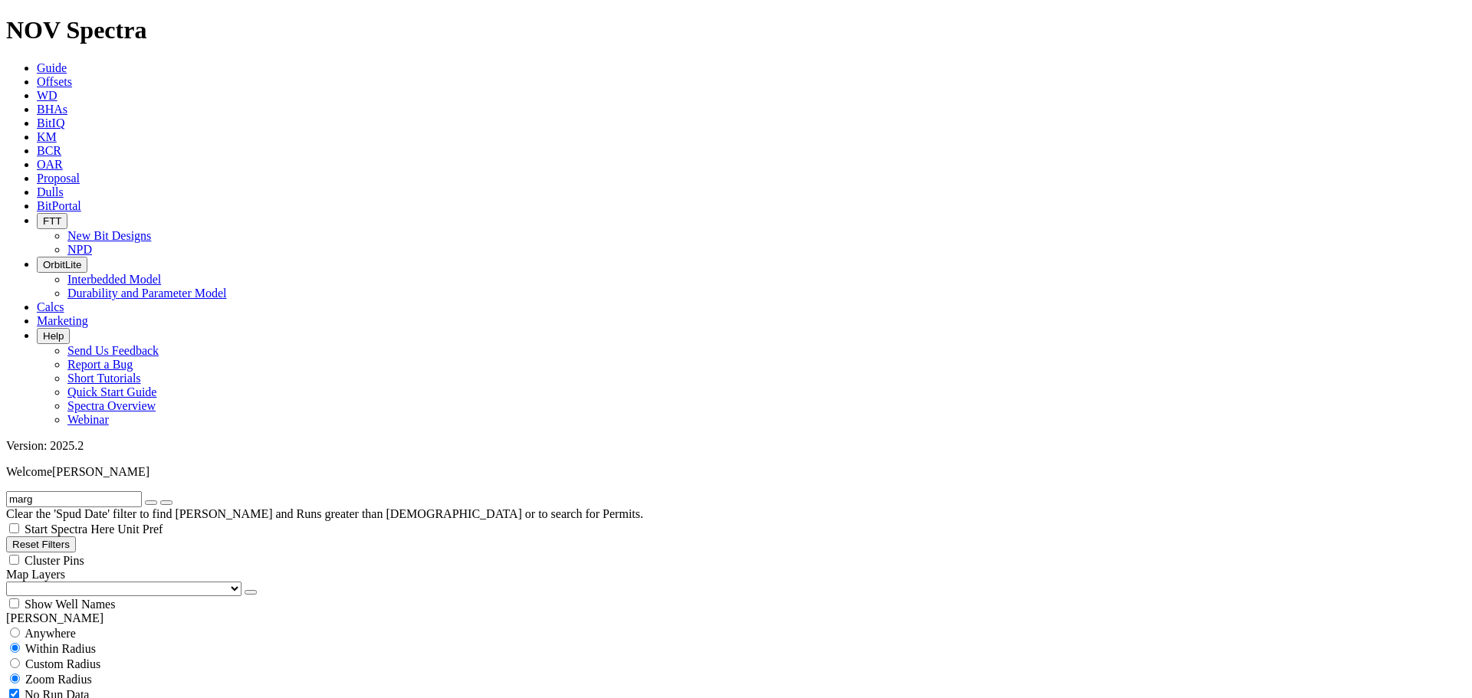
click at [89, 491] on input "marg" at bounding box center [74, 499] width 136 height 16
click at [94, 491] on input "margand" at bounding box center [74, 499] width 136 height 16
type input "m"
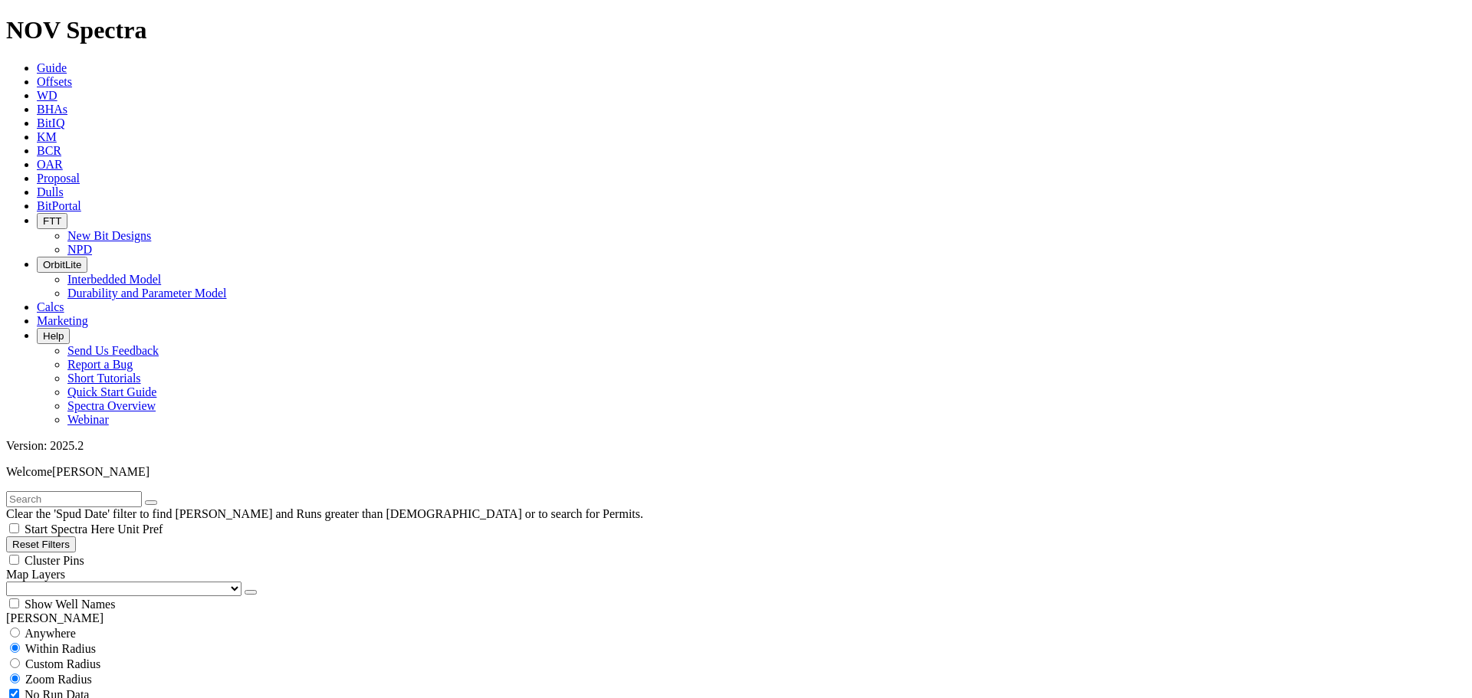
scroll to position [153, 0]
click at [61, 627] on span "Anywhere" at bounding box center [50, 633] width 51 height 13
radio input "true"
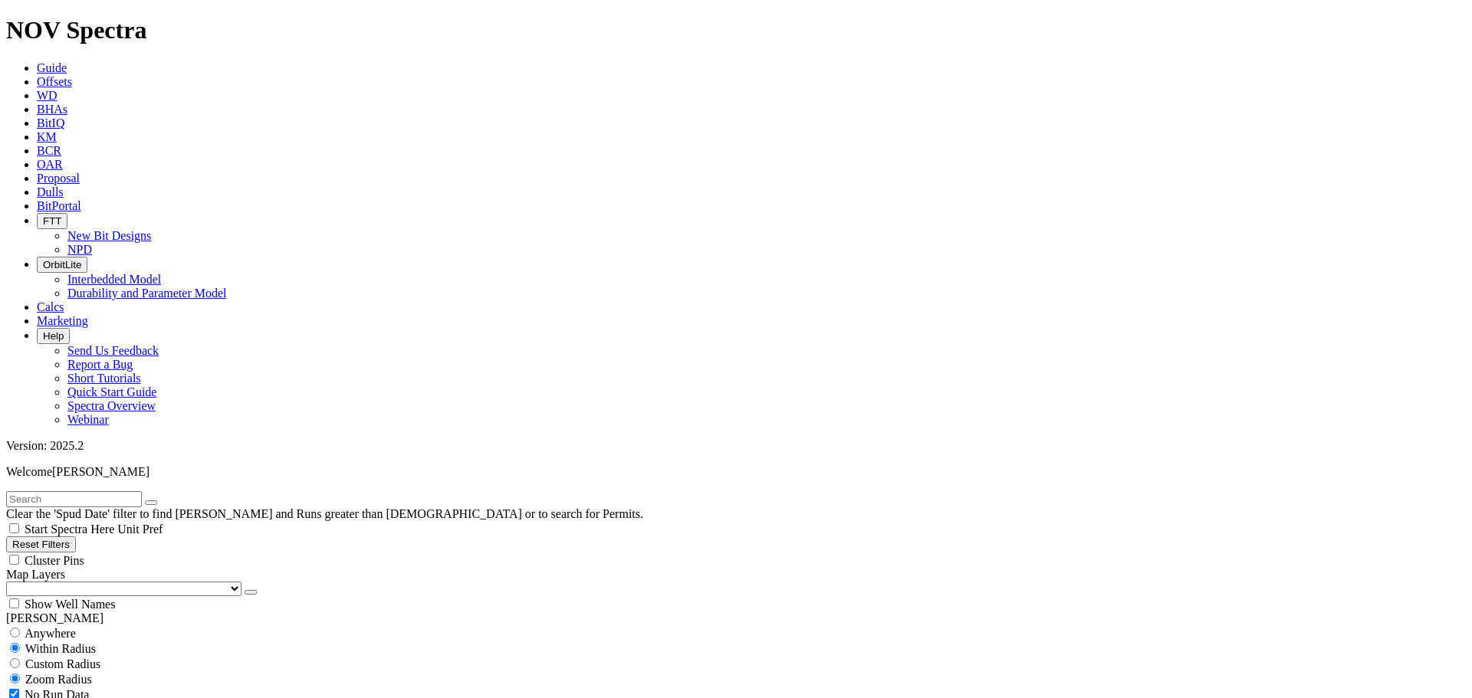
radio input "false"
click at [159, 641] on div "Within Radius" at bounding box center [735, 648] width 1459 height 15
radio input "false"
radio input "true"
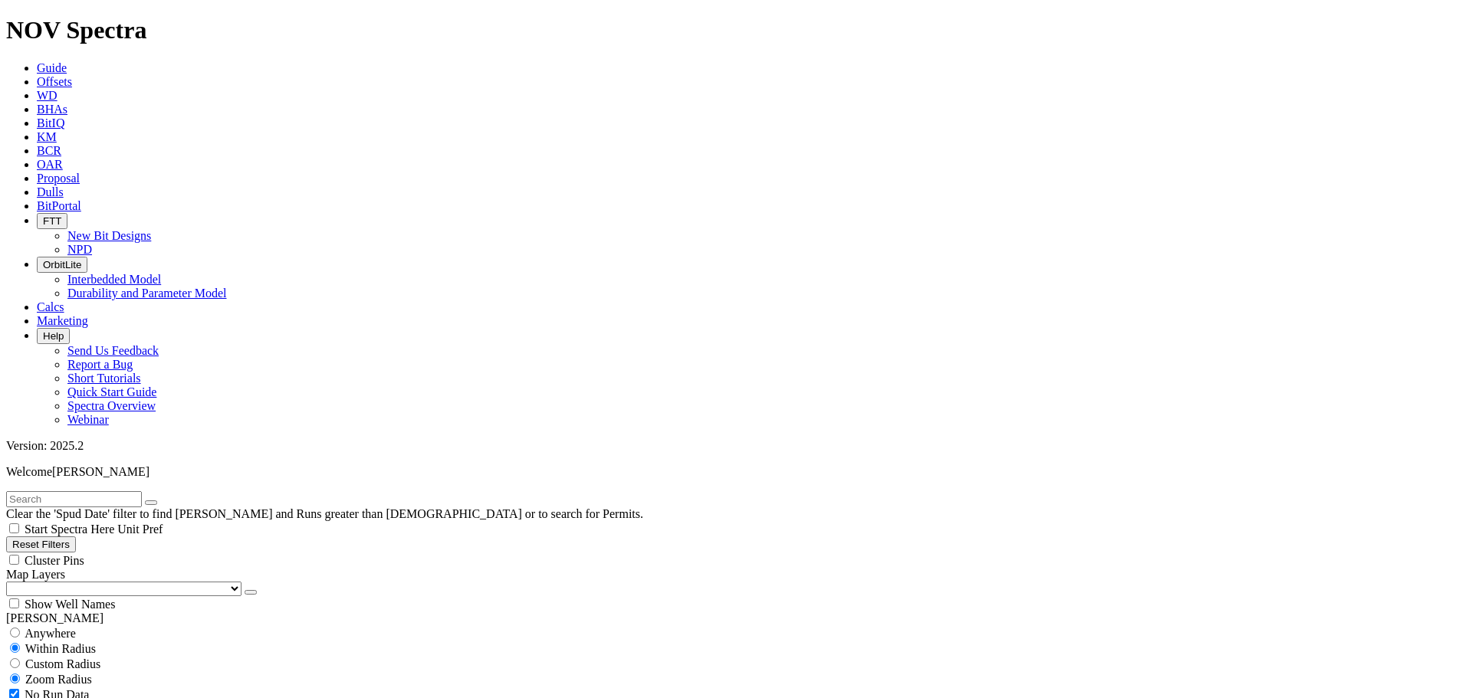
scroll to position [36786, 0]
